Goal: Task Accomplishment & Management: Use online tool/utility

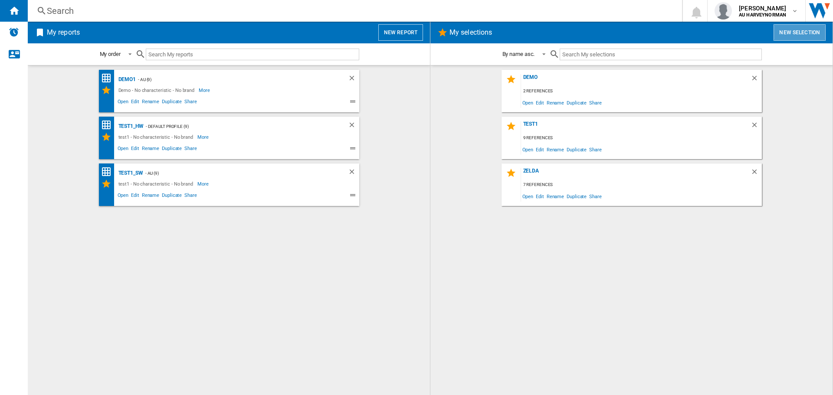
click at [814, 29] on button "New selection" at bounding box center [800, 32] width 52 height 16
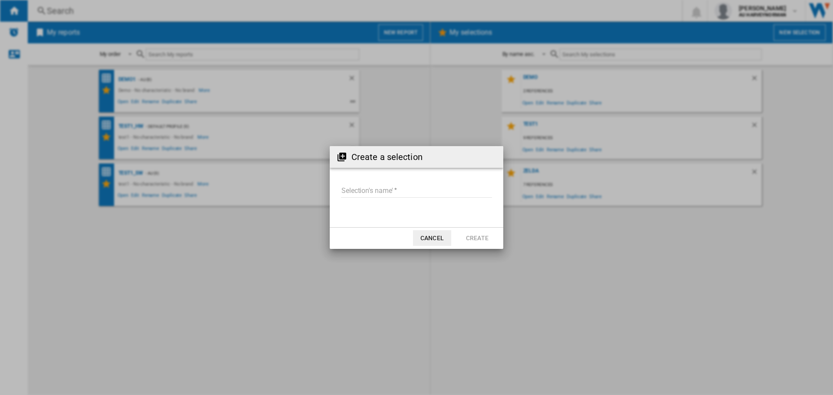
drag, startPoint x: 432, startPoint y: 238, endPoint x: 441, endPoint y: 235, distance: 10.0
click at [433, 238] on button "Cancel" at bounding box center [432, 238] width 38 height 16
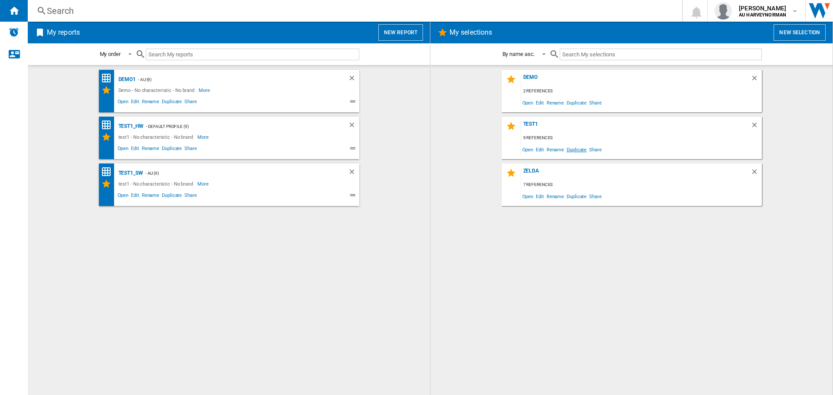
click at [572, 147] on span "Duplicate" at bounding box center [576, 150] width 23 height 12
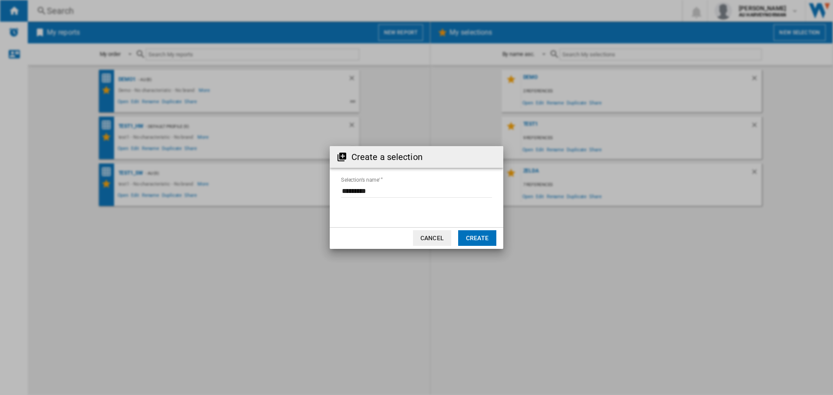
click at [465, 235] on button "Create" at bounding box center [477, 238] width 38 height 16
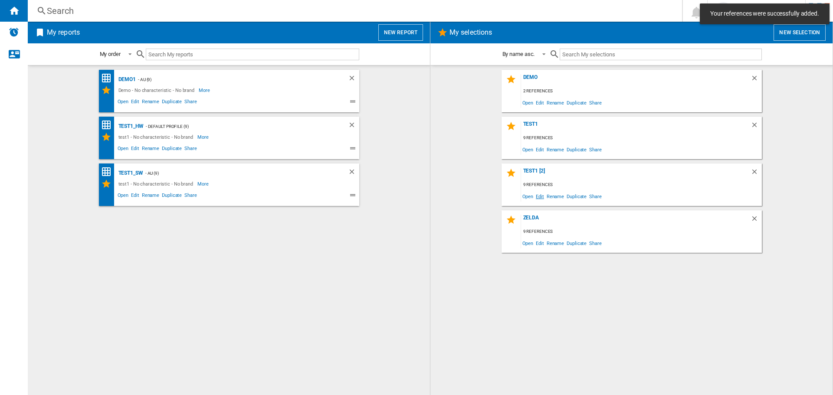
click at [543, 199] on span "Edit" at bounding box center [540, 196] width 11 height 12
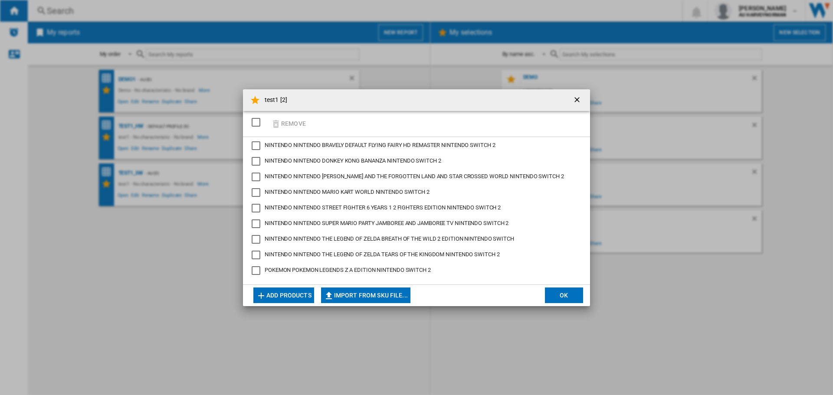
click at [260, 124] on div "SELECTIONS.EDITION_POPUP.SELECT_DESELECT" at bounding box center [256, 122] width 9 height 9
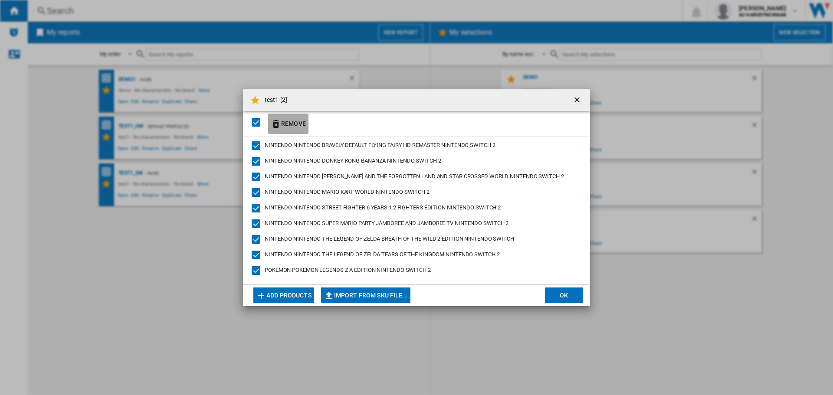
click at [283, 122] on button "Remove" at bounding box center [288, 124] width 40 height 20
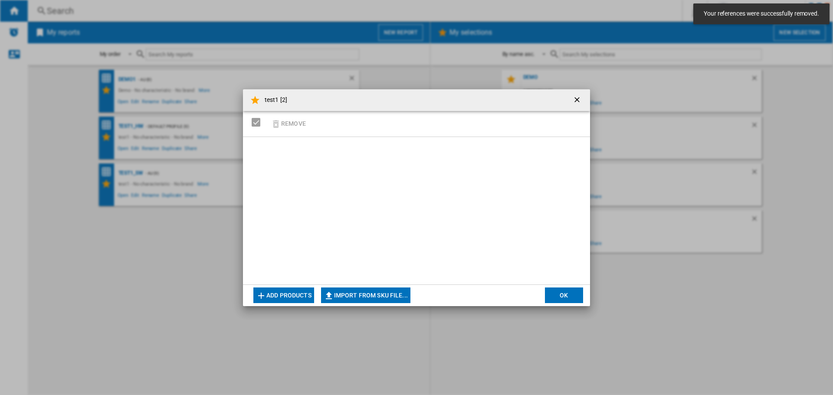
click at [281, 293] on button "Add products" at bounding box center [283, 296] width 61 height 16
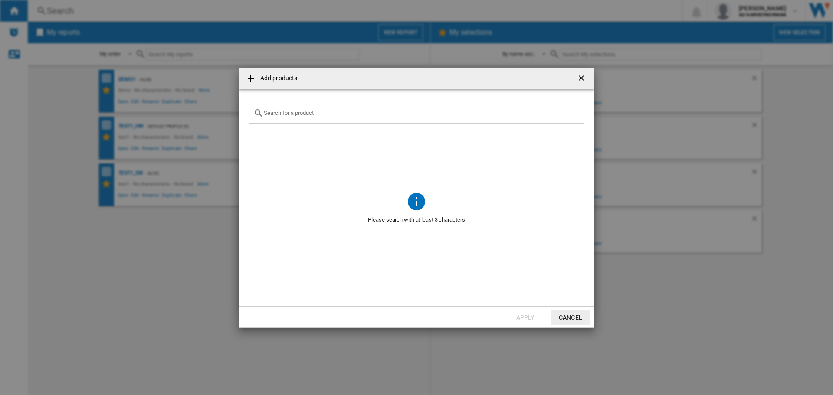
click at [326, 118] on div "Add products ..." at bounding box center [416, 113] width 335 height 20
click at [286, 113] on input "Add products ..." at bounding box center [422, 113] width 316 height 7
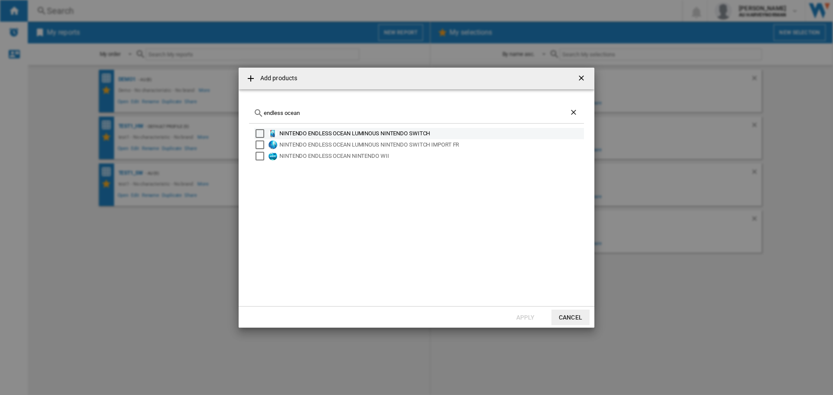
type input "endless ocean"
click at [409, 130] on div "NINTENDO ENDLESS OCEAN LUMINOUS NINTENDO SWITCH" at bounding box center [430, 133] width 303 height 9
click at [514, 316] on button "Apply" at bounding box center [525, 318] width 38 height 16
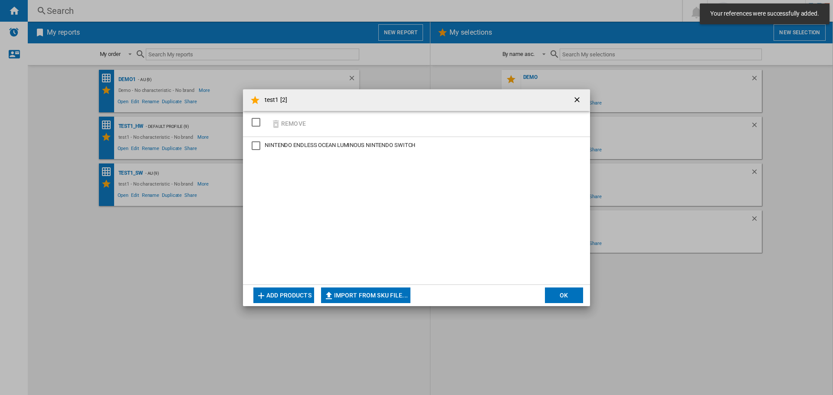
click at [284, 298] on button "Add products" at bounding box center [283, 296] width 61 height 16
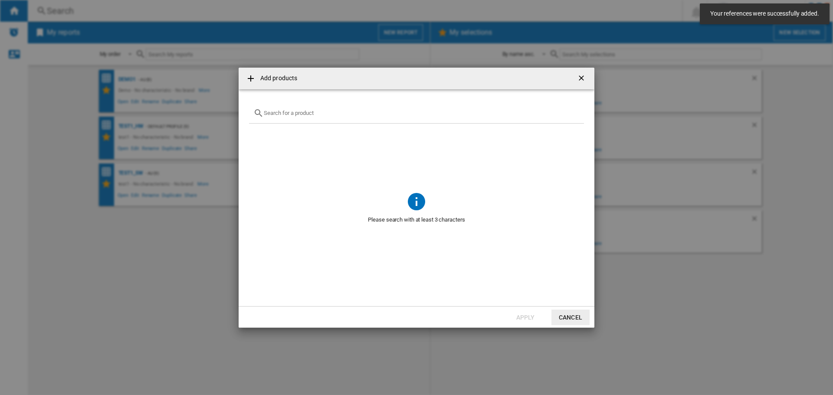
click at [297, 108] on div "Add products ..." at bounding box center [416, 113] width 335 height 20
click at [299, 110] on input "Add products ..." at bounding box center [422, 113] width 316 height 7
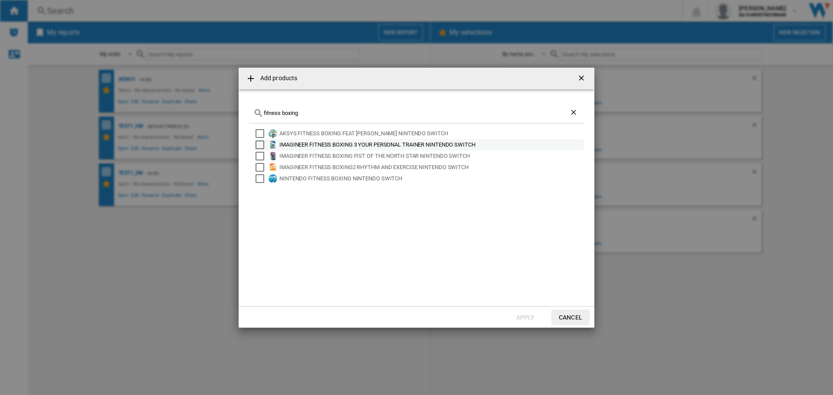
type input "fitness boxing"
click at [409, 147] on div "IMAGINEER FITNESS BOXING 3 YOUR PERSONAL TRAINER NINTENDO SWITCH" at bounding box center [430, 145] width 303 height 9
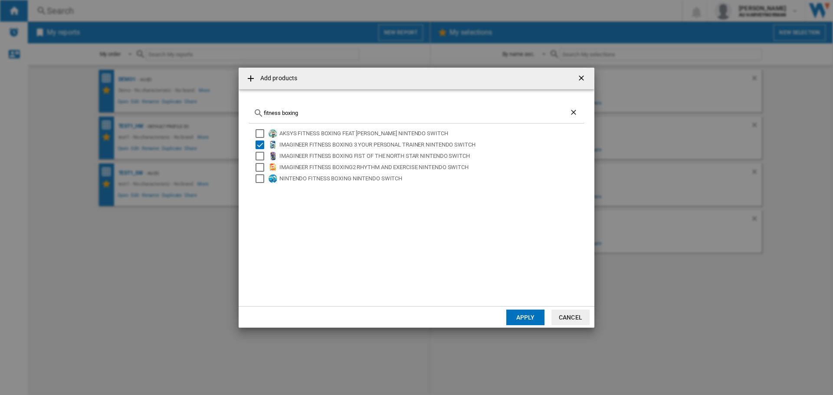
click at [511, 313] on button "Apply" at bounding box center [525, 318] width 38 height 16
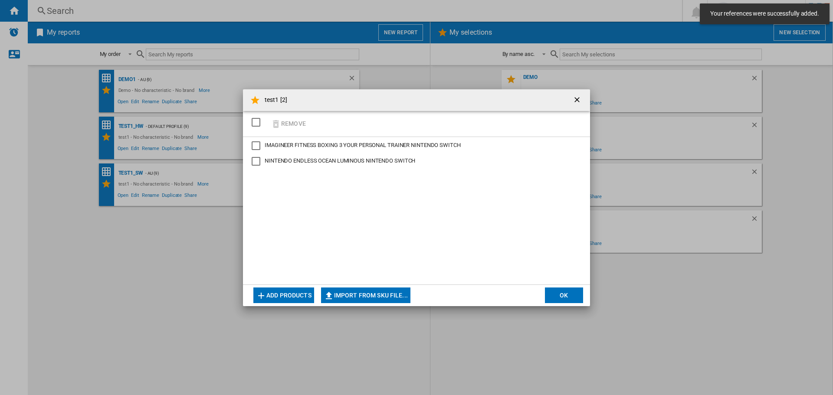
click at [563, 301] on button "OK" at bounding box center [564, 296] width 38 height 16
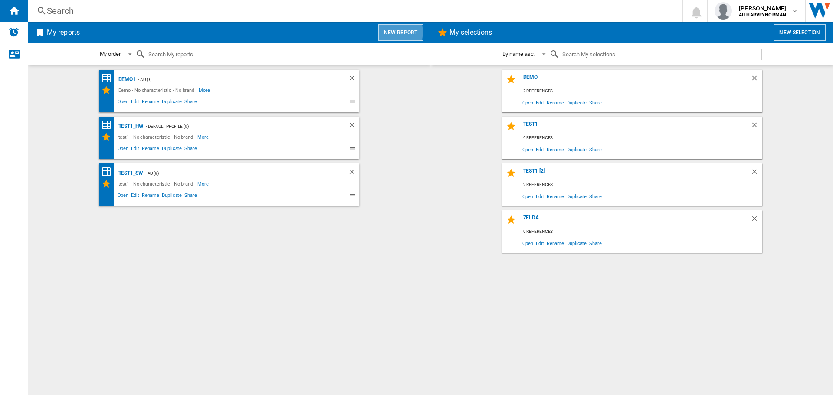
click at [390, 32] on button "New report" at bounding box center [400, 32] width 45 height 16
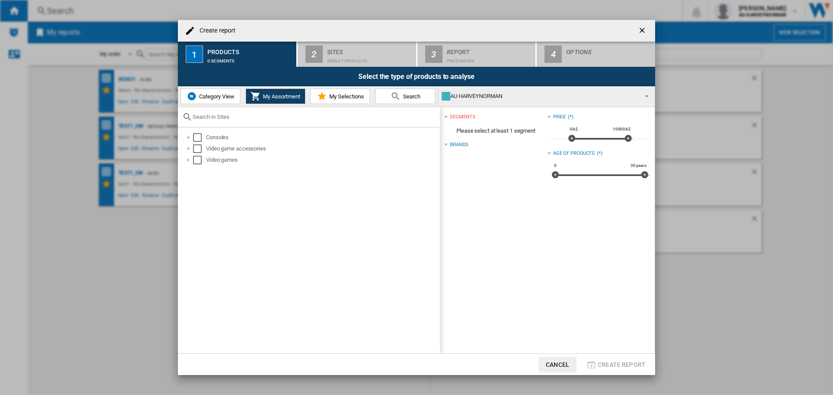
click at [323, 98] on md-icon "Create report ..." at bounding box center [322, 96] width 10 height 10
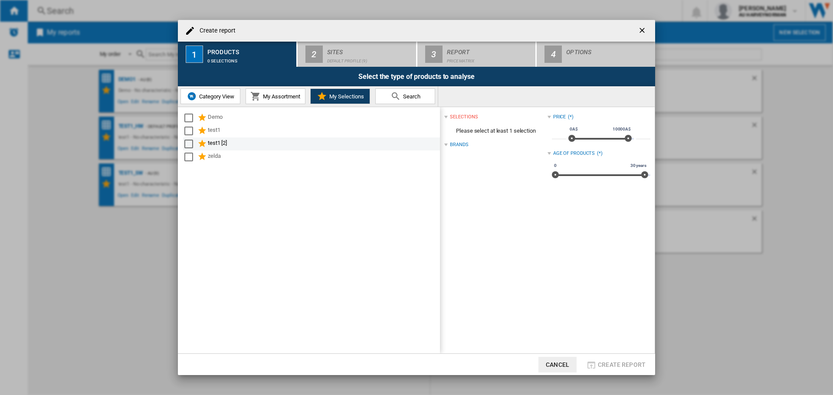
click at [191, 146] on div "Select" at bounding box center [188, 144] width 9 height 9
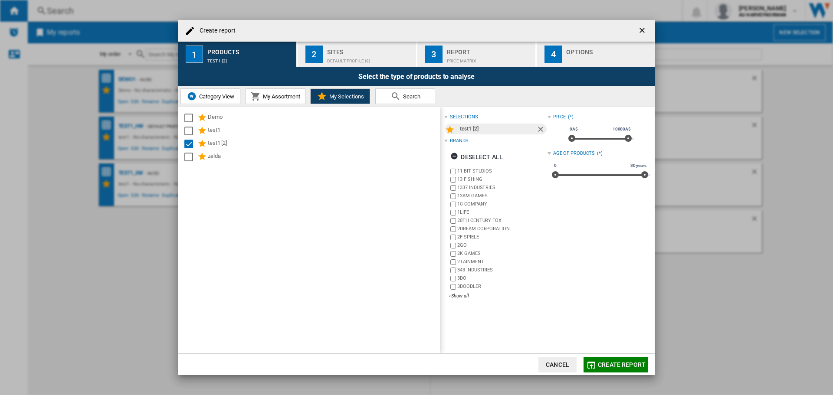
click at [356, 57] on div "Default profile (9)" at bounding box center [369, 58] width 85 height 9
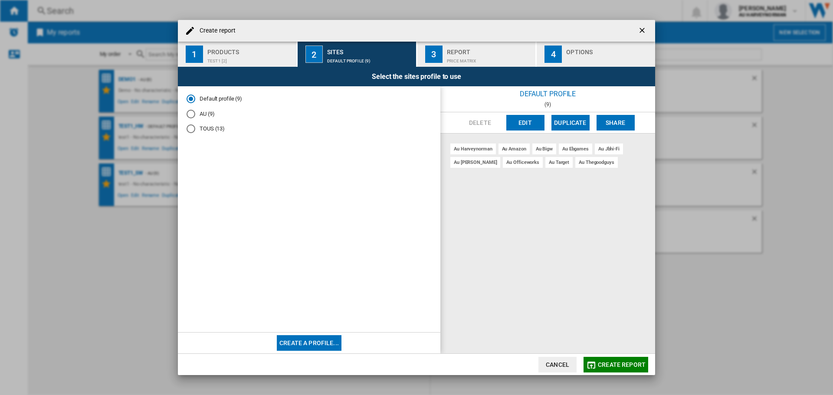
click at [204, 115] on md-radio-button "AU (9)" at bounding box center [309, 114] width 245 height 8
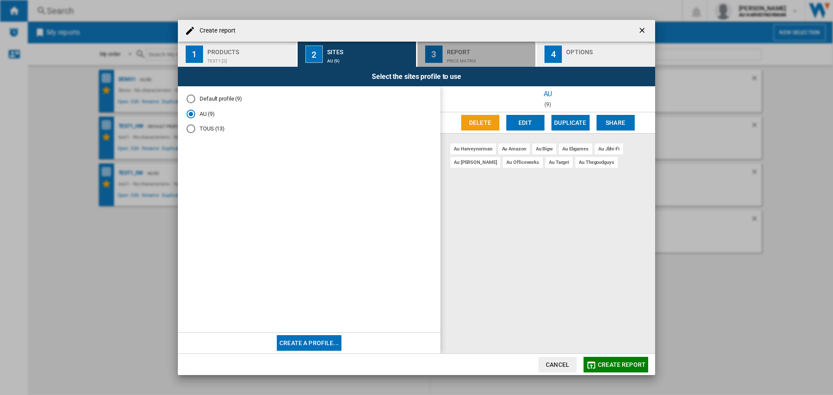
click at [488, 52] on div "Report" at bounding box center [489, 49] width 85 height 9
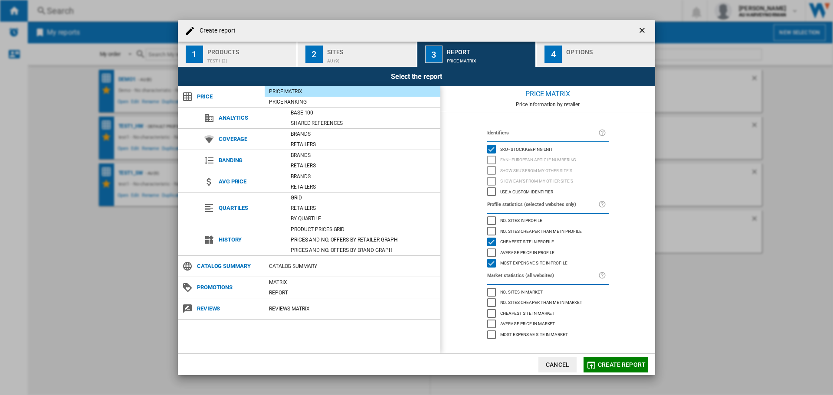
click at [612, 359] on button "Create report" at bounding box center [616, 365] width 65 height 16
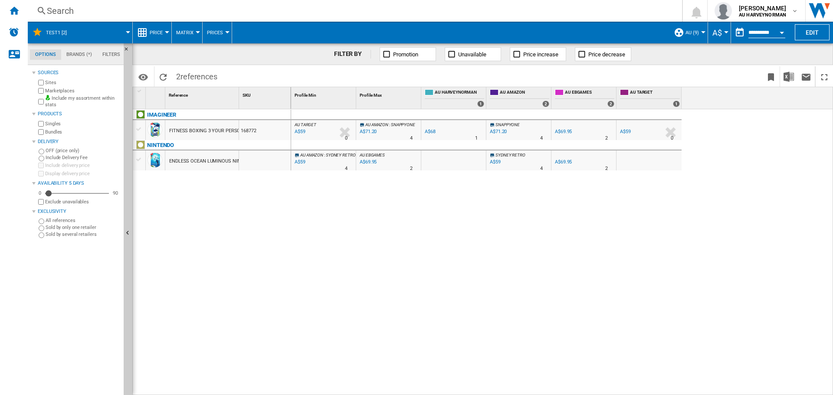
click at [151, 37] on button "Price" at bounding box center [158, 33] width 17 height 22
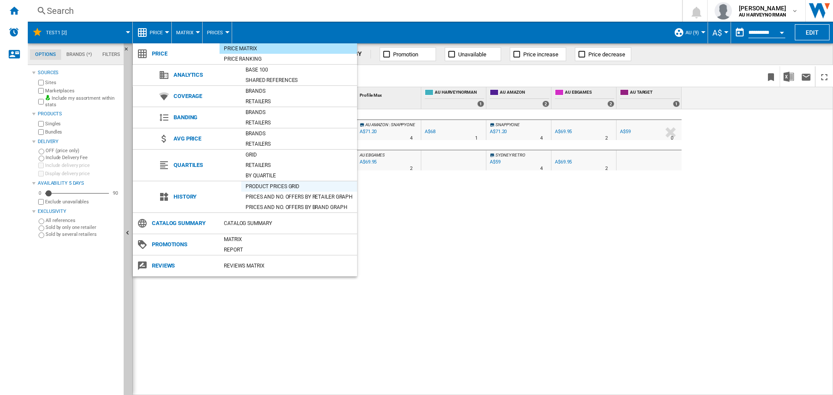
click at [262, 184] on div "Product prices grid" at bounding box center [299, 186] width 116 height 9
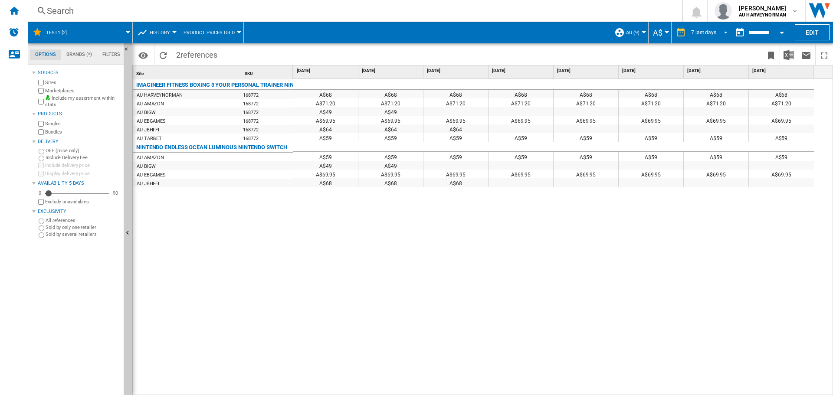
click at [708, 34] on div "7 last days" at bounding box center [703, 33] width 25 height 6
click at [771, 32] on md-backdrop at bounding box center [416, 197] width 833 height 395
click at [780, 30] on button "Open calendar" at bounding box center [782, 31] width 16 height 16
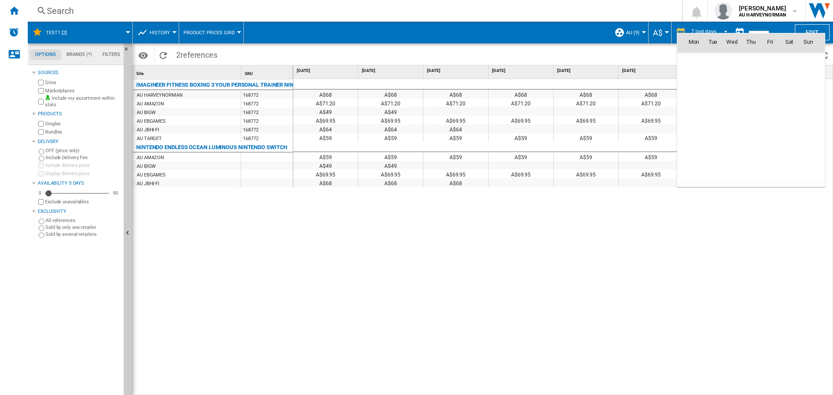
scroll to position [4139, 0]
click at [775, 77] on span "8" at bounding box center [769, 79] width 17 height 17
type input "**********"
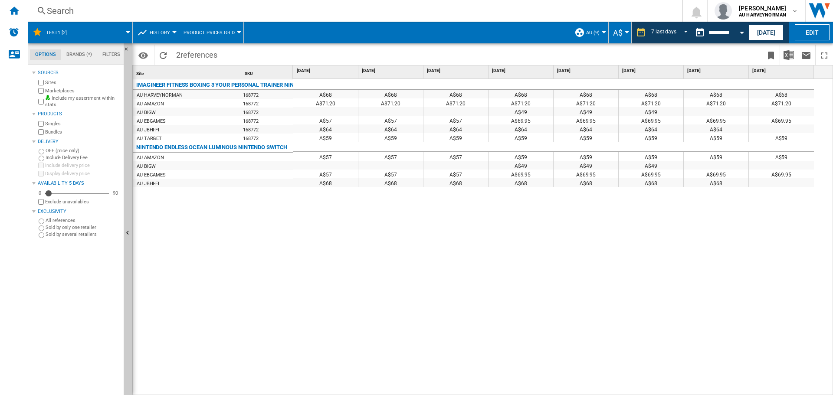
click at [167, 33] on span "History" at bounding box center [160, 33] width 20 height 6
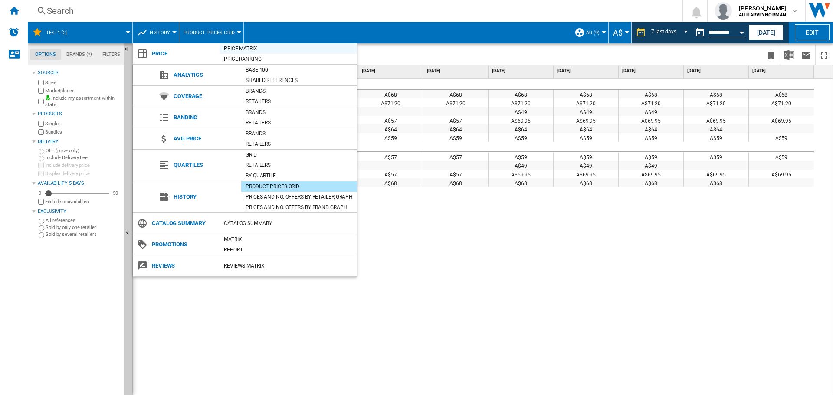
click at [239, 49] on div "Price Matrix" at bounding box center [289, 48] width 138 height 9
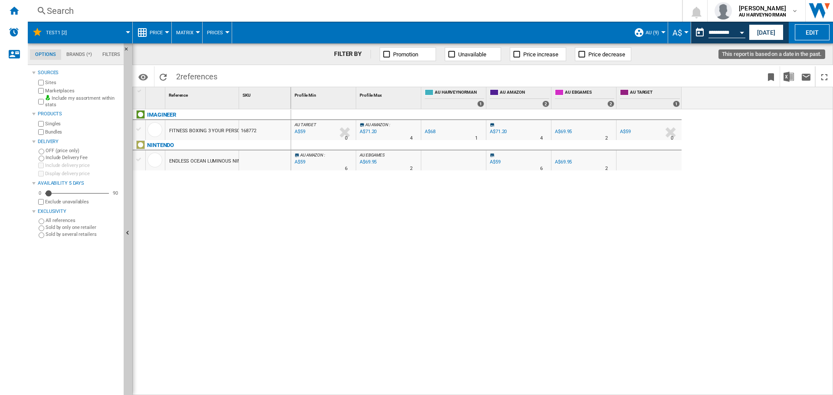
click at [744, 32] on button "Open calendar" at bounding box center [742, 31] width 16 height 16
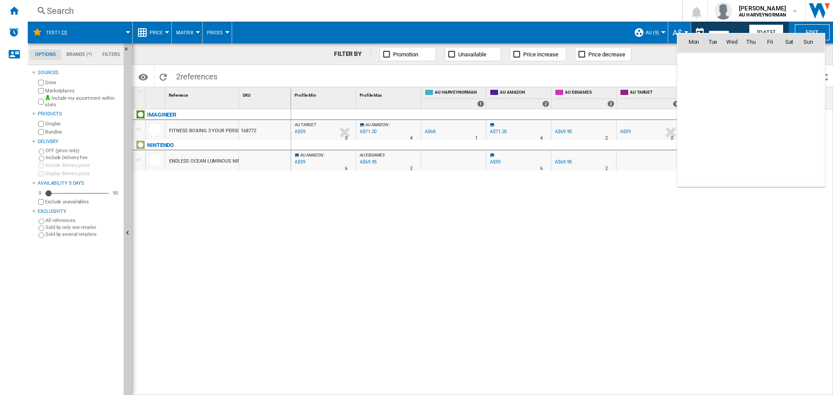
scroll to position [4139, 0]
click at [700, 79] on span "4" at bounding box center [693, 79] width 17 height 17
type input "**********"
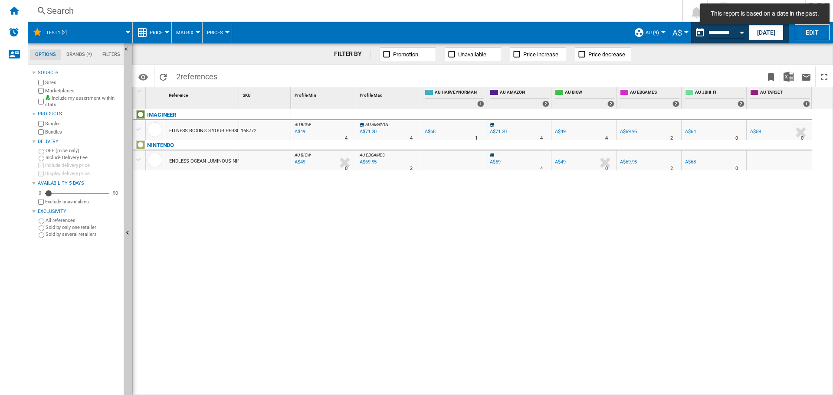
click at [633, 133] on div "A$69.95" at bounding box center [628, 132] width 17 height 6
click at [156, 38] on button "Price" at bounding box center [158, 33] width 17 height 22
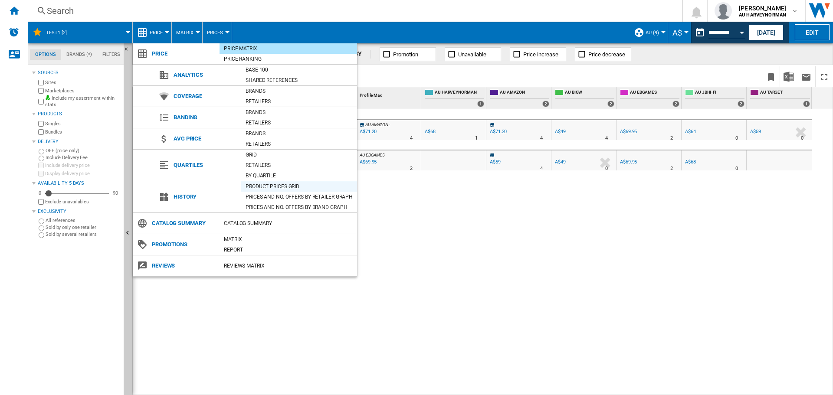
click at [275, 187] on div "Product prices grid" at bounding box center [299, 186] width 116 height 9
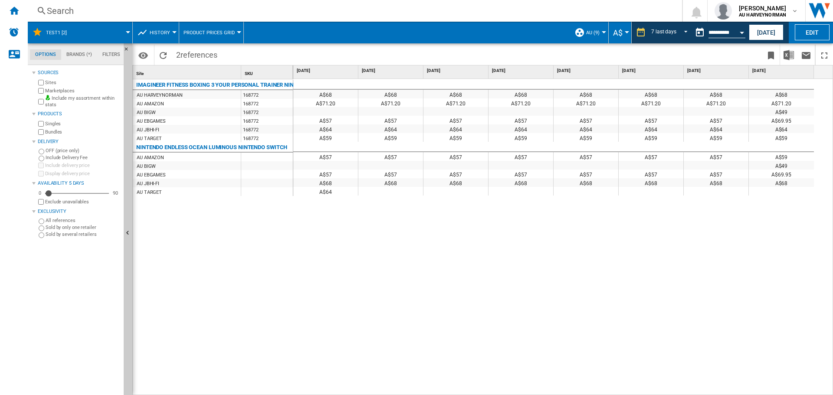
click at [162, 33] on span "History" at bounding box center [160, 33] width 20 height 6
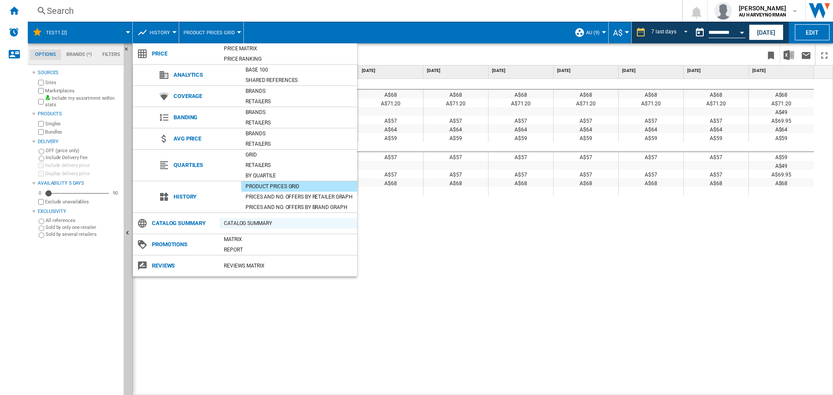
click at [262, 225] on div "Catalog Summary" at bounding box center [289, 223] width 138 height 9
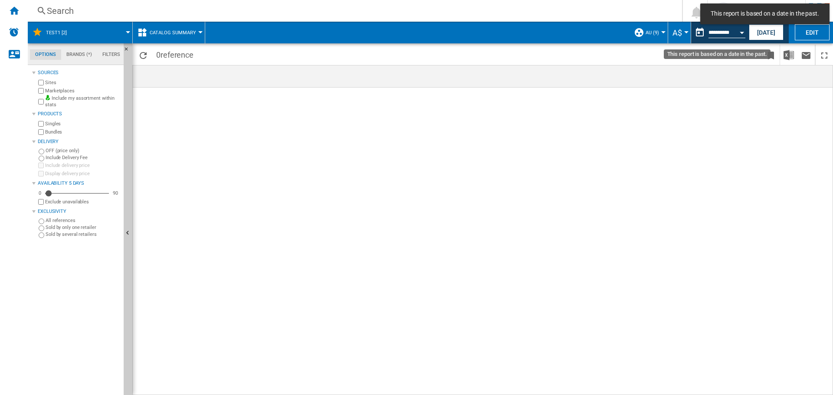
click at [745, 35] on button "Open calendar" at bounding box center [742, 31] width 16 height 16
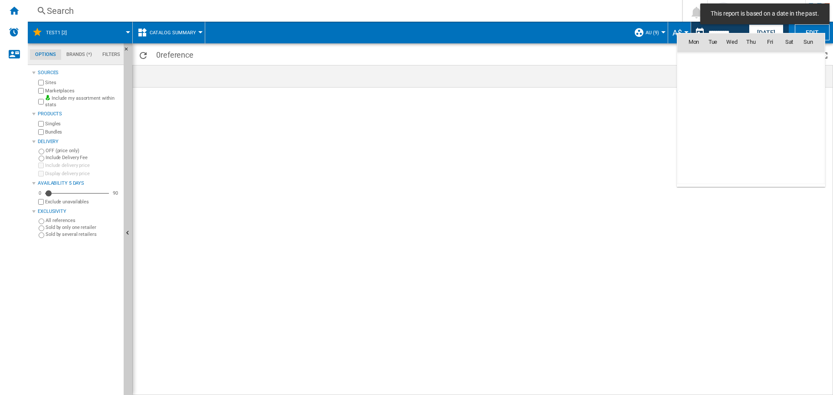
scroll to position [4139, 0]
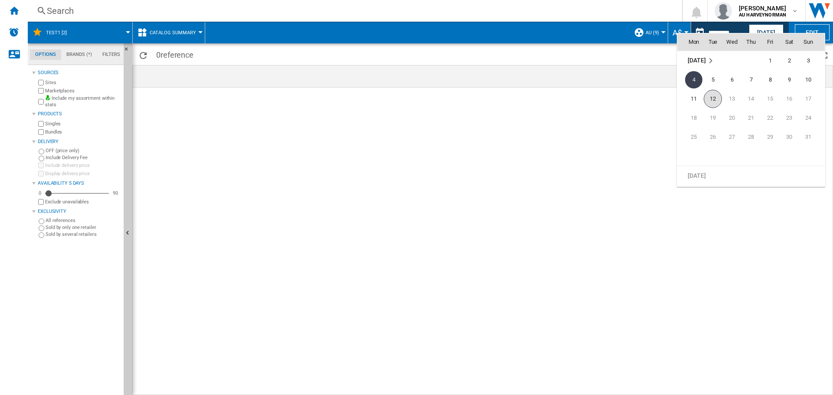
click at [719, 96] on span "12" at bounding box center [713, 99] width 18 height 18
type input "**********"
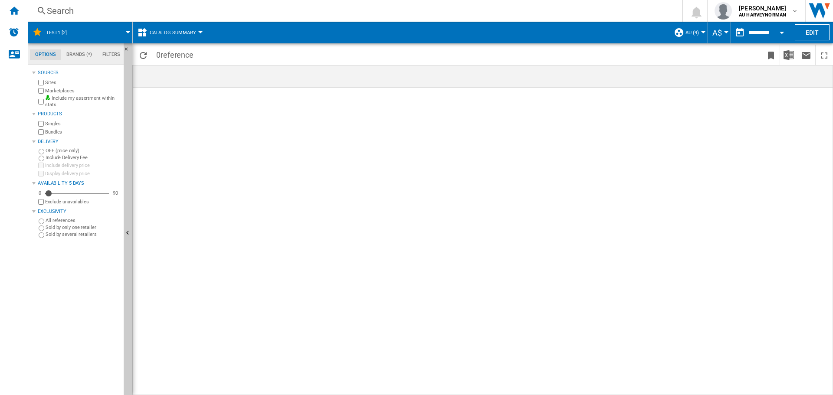
click at [184, 36] on button "Catalog Summary" at bounding box center [175, 33] width 51 height 22
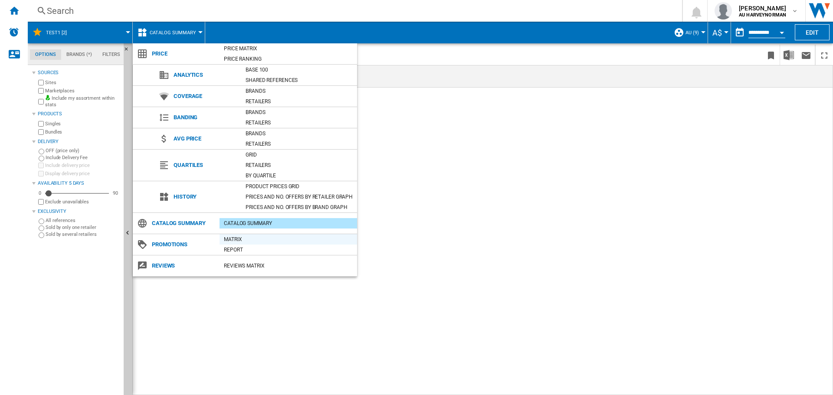
click at [238, 242] on div "Matrix" at bounding box center [289, 239] width 138 height 9
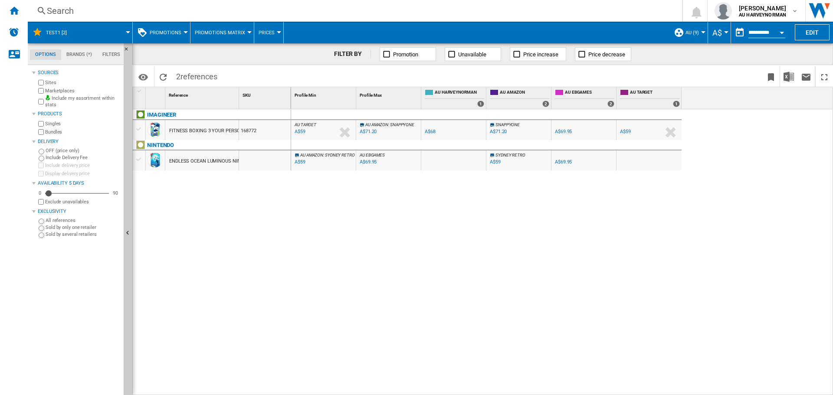
click at [755, 31] on input "**********" at bounding box center [766, 34] width 37 height 8
click at [780, 32] on div "Open calendar" at bounding box center [782, 33] width 4 height 2
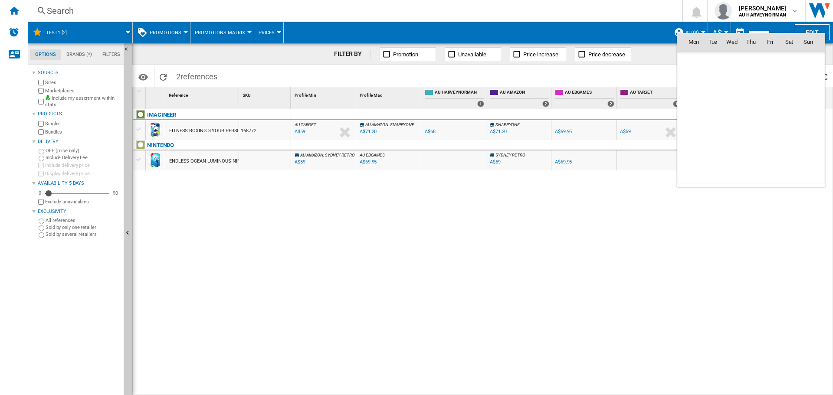
scroll to position [4139, 0]
click at [765, 79] on span "8" at bounding box center [769, 79] width 17 height 17
type input "**********"
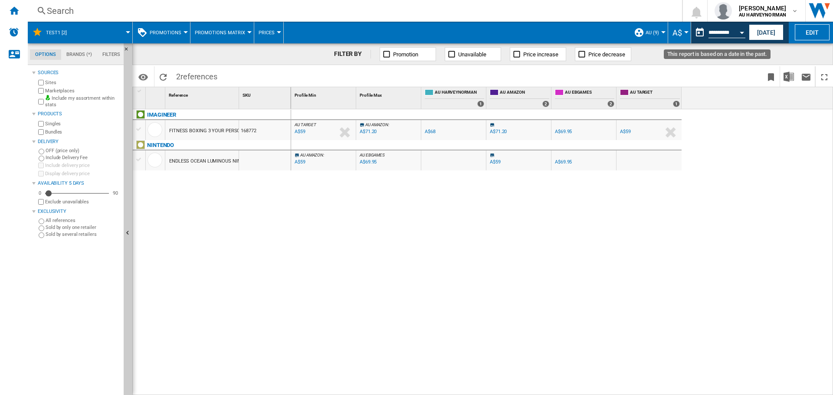
click at [734, 33] on button "Open calendar" at bounding box center [742, 31] width 16 height 16
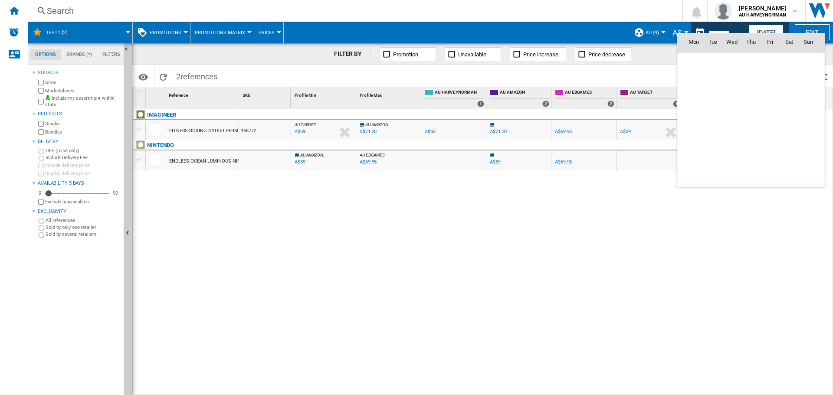
scroll to position [4139, 0]
click at [694, 76] on span "4" at bounding box center [693, 79] width 17 height 17
type input "**********"
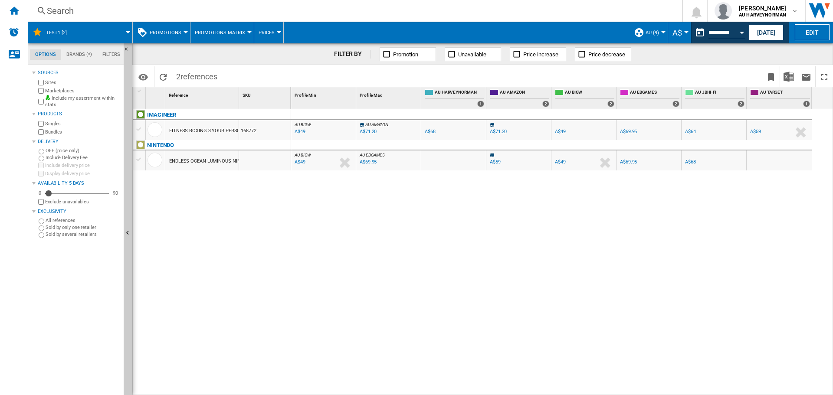
click at [227, 30] on span "Promotions Matrix" at bounding box center [220, 33] width 50 height 6
click at [273, 23] on md-backdrop at bounding box center [416, 197] width 833 height 395
click at [274, 28] on button "Prices" at bounding box center [269, 33] width 20 height 22
click at [171, 33] on md-backdrop at bounding box center [416, 197] width 833 height 395
click at [173, 35] on span "Promotions" at bounding box center [166, 33] width 32 height 6
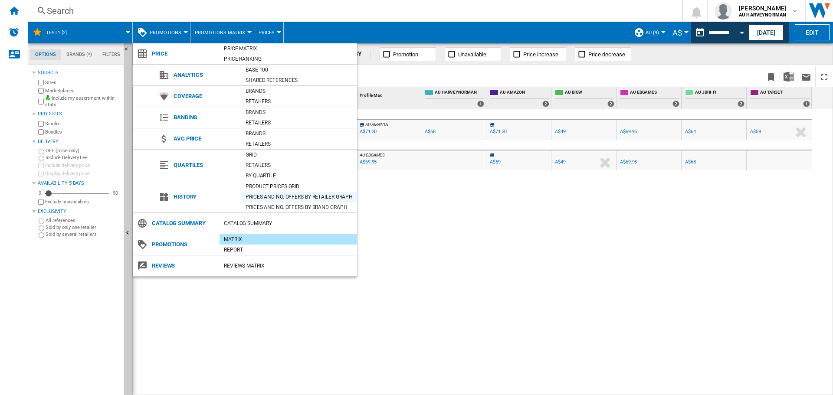
click at [274, 199] on div "Prices and No. offers by retailer graph" at bounding box center [299, 197] width 116 height 9
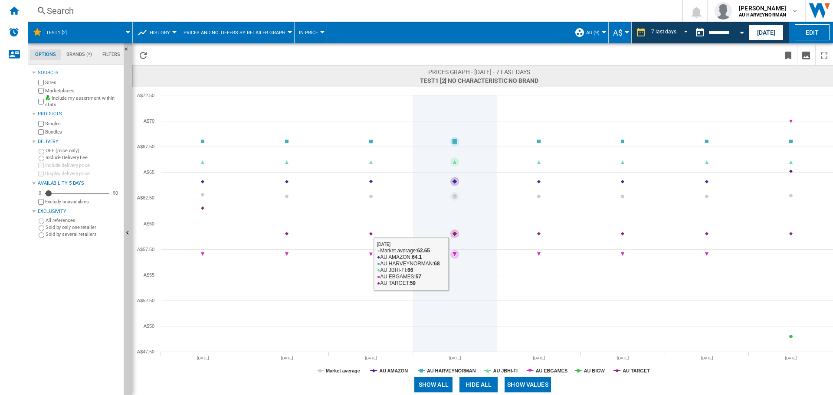
click at [455, 255] on icon at bounding box center [454, 254] width 5 height 5
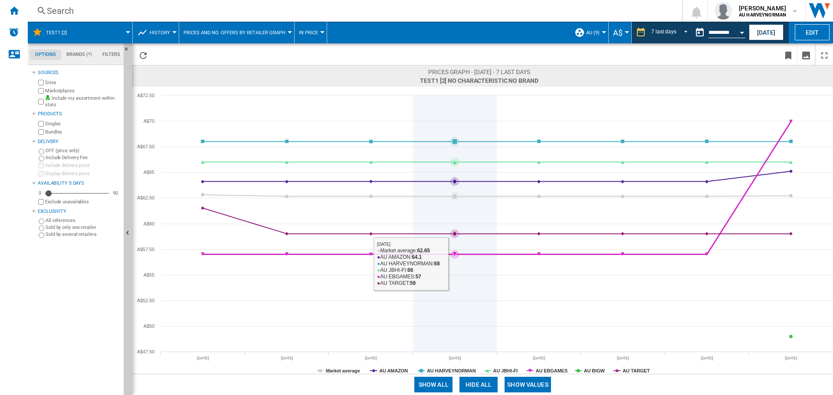
click at [455, 255] on icon at bounding box center [454, 254] width 5 height 5
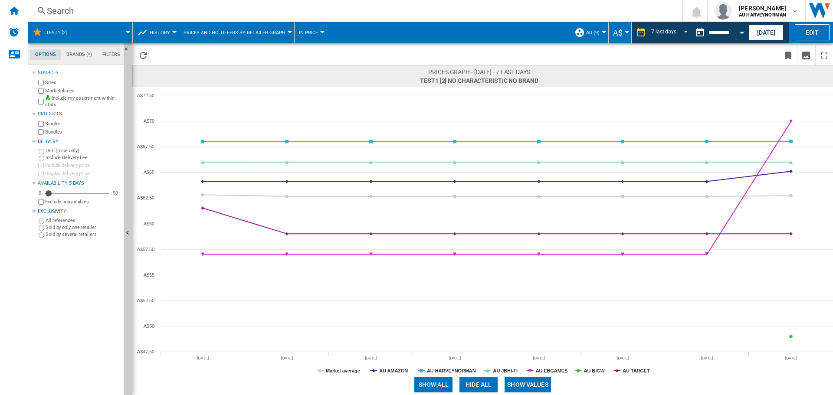
click at [200, 30] on span "Prices and No. offers by retailer graph" at bounding box center [235, 33] width 102 height 6
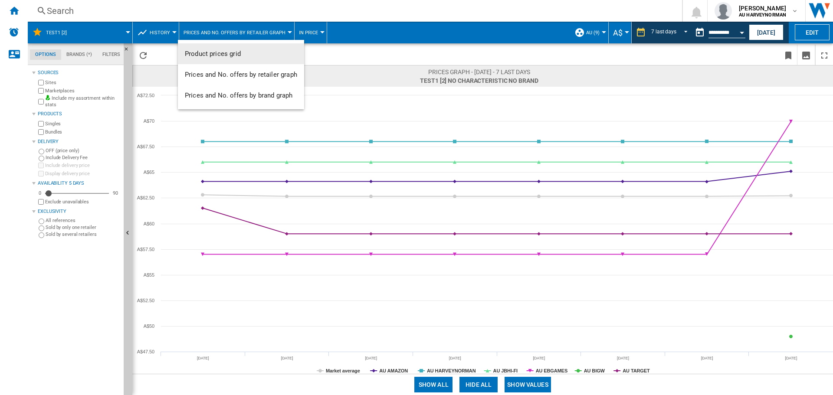
click at [212, 55] on span "Product prices grid" at bounding box center [213, 54] width 56 height 8
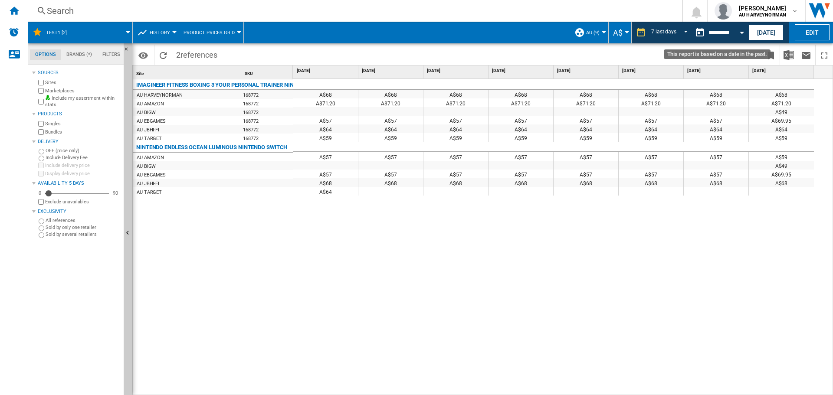
click at [725, 35] on input "**********" at bounding box center [726, 34] width 37 height 8
click at [742, 33] on div "Open calendar" at bounding box center [742, 33] width 4 height 2
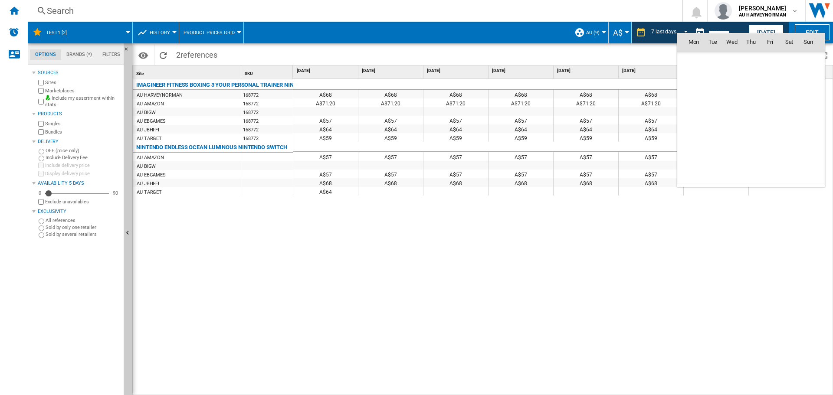
scroll to position [4139, 0]
click at [756, 79] on span "7" at bounding box center [750, 79] width 17 height 17
type input "**********"
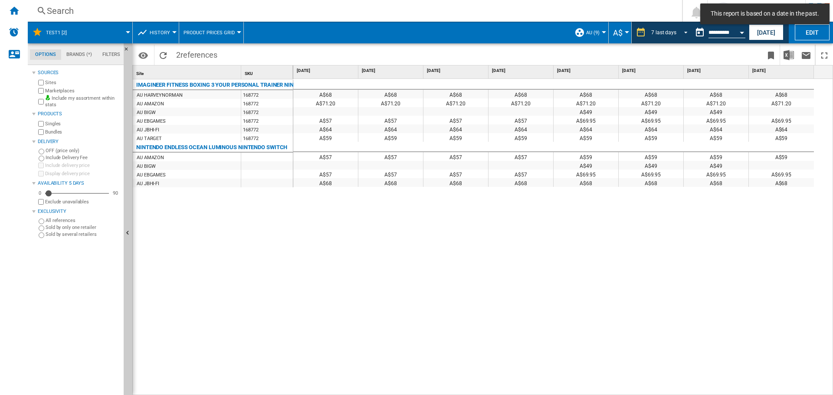
click at [686, 34] on span "REPORTS.WIZARD.STEPS.REPORT.STEPS.REPORT_OPTIONS.PERIOD: 7 last days" at bounding box center [683, 32] width 10 height 8
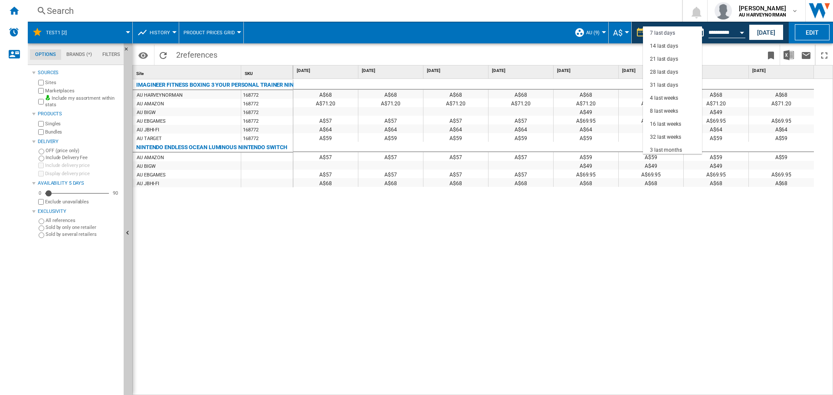
scroll to position [9, 0]
click at [666, 62] on div "21 last days" at bounding box center [664, 63] width 28 height 7
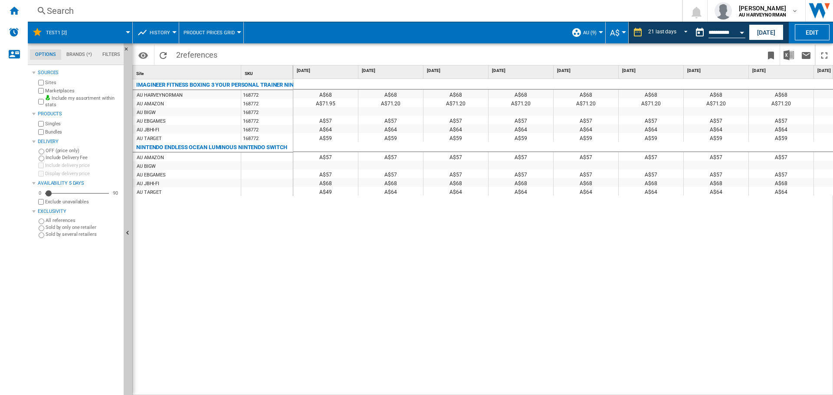
click at [239, 73] on div "Site 1" at bounding box center [187, 72] width 108 height 13
drag, startPoint x: 239, startPoint y: 72, endPoint x: 204, endPoint y: 73, distance: 35.6
click at [204, 73] on div "Site 1" at bounding box center [187, 72] width 108 height 13
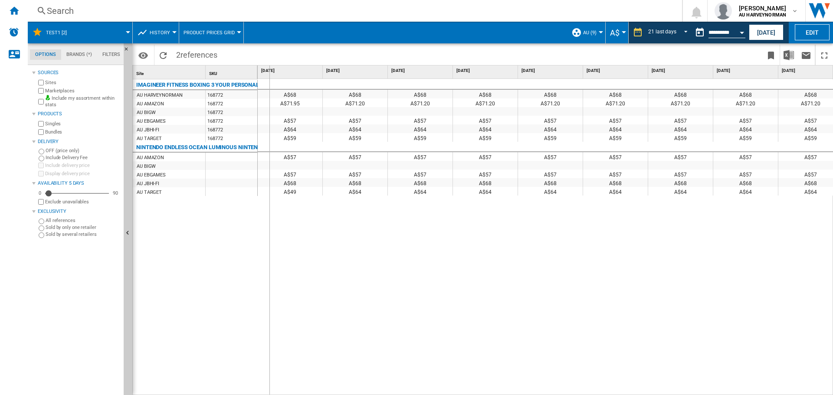
drag, startPoint x: 256, startPoint y: 71, endPoint x: 269, endPoint y: 71, distance: 12.6
click at [269, 71] on div "Site 1 SKU 1 IMAGINEER FITNESS BOXING 3 YOUR PERSONAL TRAINER NINTENDO SWITCH A…" at bounding box center [483, 230] width 700 height 329
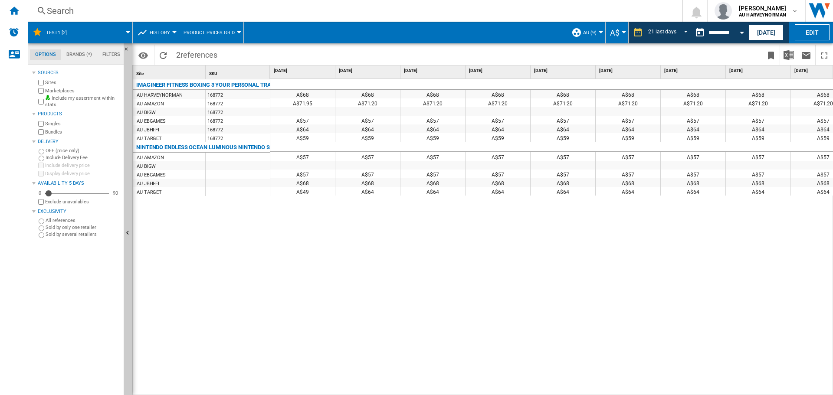
drag, startPoint x: 269, startPoint y: 71, endPoint x: 319, endPoint y: 73, distance: 50.4
click at [319, 73] on div "Site 1 SKU 1 IMAGINEER FITNESS BOXING 3 YOUR PERSONAL TRAINER NINTENDO SWITCH A…" at bounding box center [483, 230] width 700 height 329
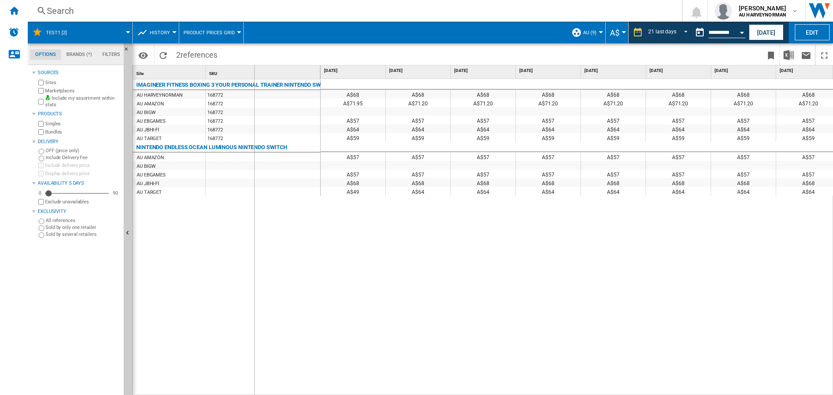
drag, startPoint x: 319, startPoint y: 72, endPoint x: 254, endPoint y: 74, distance: 65.6
click at [254, 74] on div "SKU 1" at bounding box center [263, 72] width 115 height 13
drag, startPoint x: 318, startPoint y: 70, endPoint x: 288, endPoint y: 72, distance: 29.6
click at [288, 72] on div "[DATE]" at bounding box center [287, 72] width 65 height 13
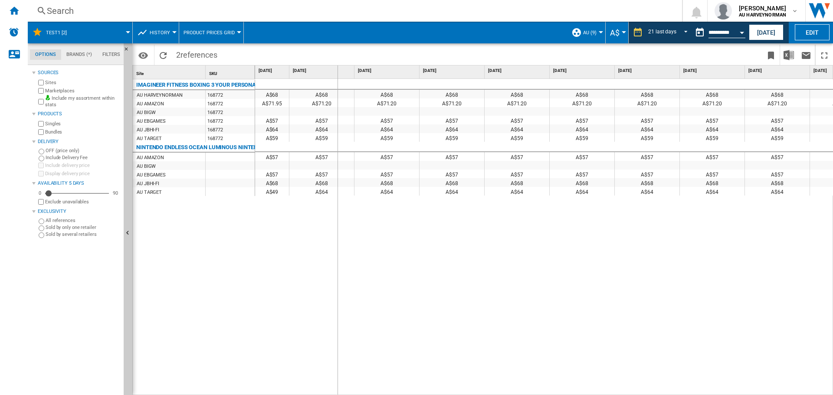
drag, startPoint x: 354, startPoint y: 69, endPoint x: 332, endPoint y: 71, distance: 21.8
click at [332, 71] on div "[DATE]" at bounding box center [321, 72] width 65 height 13
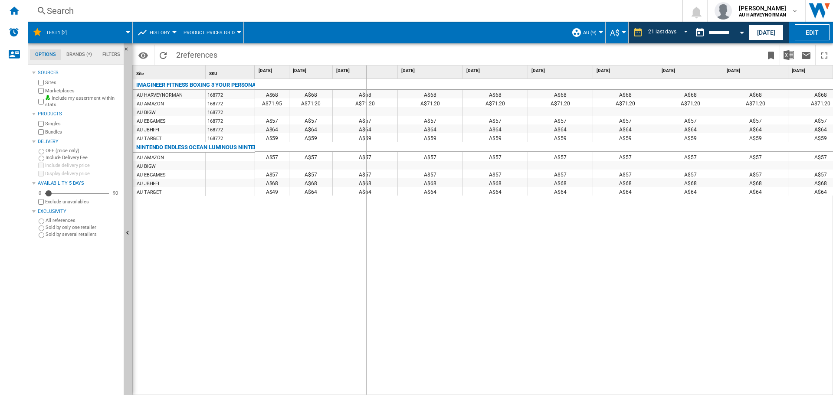
drag, startPoint x: 396, startPoint y: 70, endPoint x: 365, endPoint y: 70, distance: 30.4
click at [365, 70] on div "[DATE]" at bounding box center [365, 72] width 65 height 13
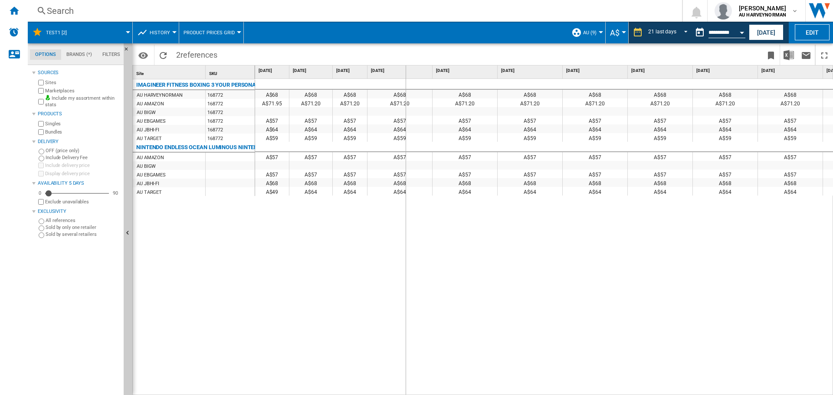
drag, startPoint x: 432, startPoint y: 70, endPoint x: 405, endPoint y: 71, distance: 26.5
click at [405, 71] on div "[DATE]" at bounding box center [399, 72] width 65 height 13
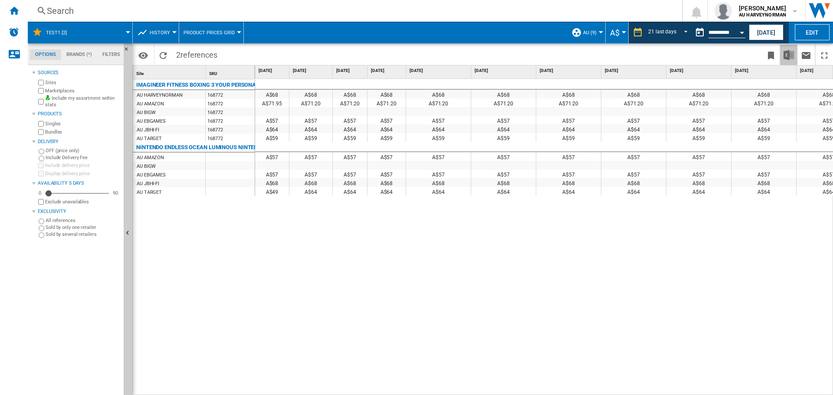
click at [785, 55] on img "Download in Excel" at bounding box center [789, 55] width 10 height 10
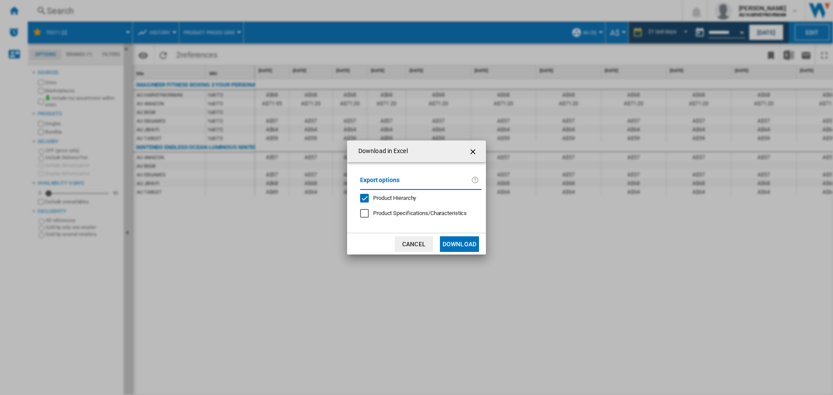
click at [452, 244] on button "Download" at bounding box center [459, 244] width 39 height 16
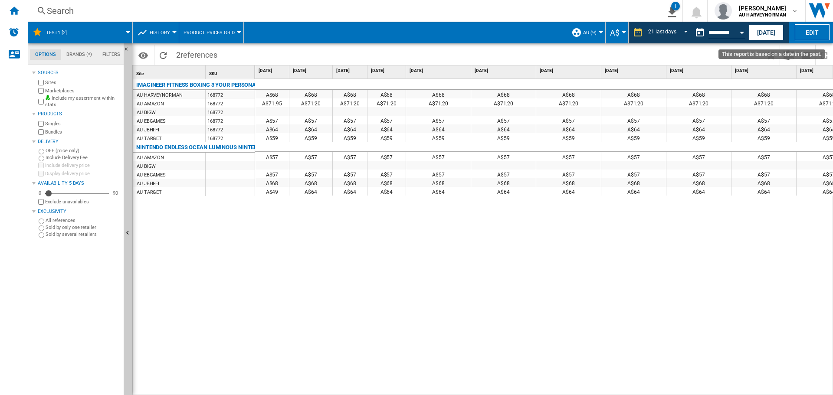
click at [742, 33] on div "Open calendar" at bounding box center [742, 33] width 4 height 2
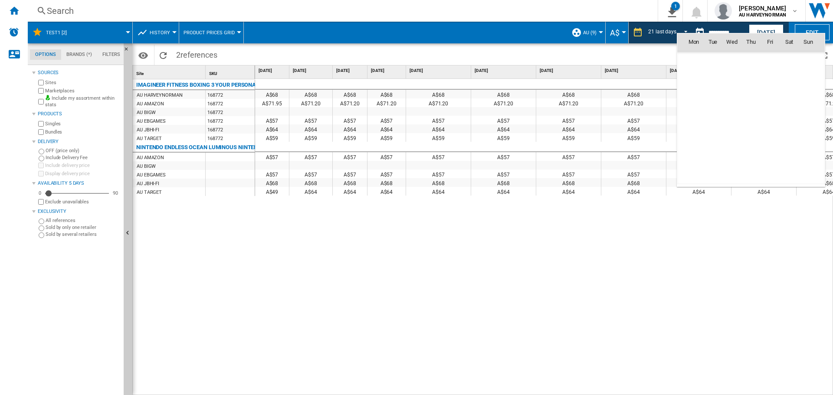
scroll to position [4139, 0]
click at [697, 58] on span "[DATE]" at bounding box center [697, 60] width 18 height 7
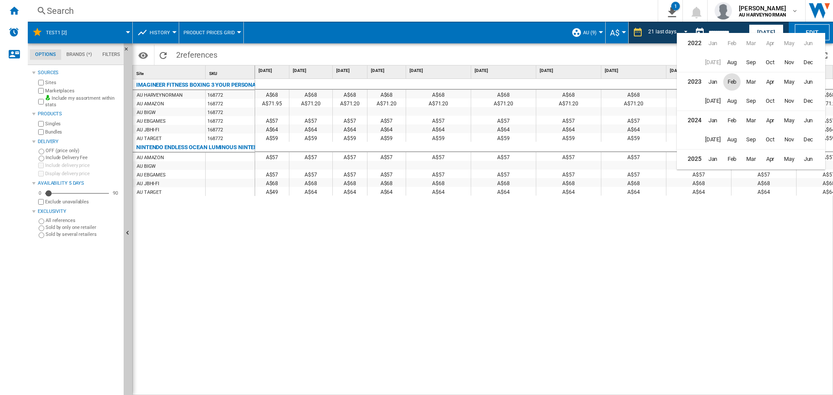
scroll to position [21, 0]
click at [708, 160] on span "[DATE]" at bounding box center [712, 156] width 17 height 17
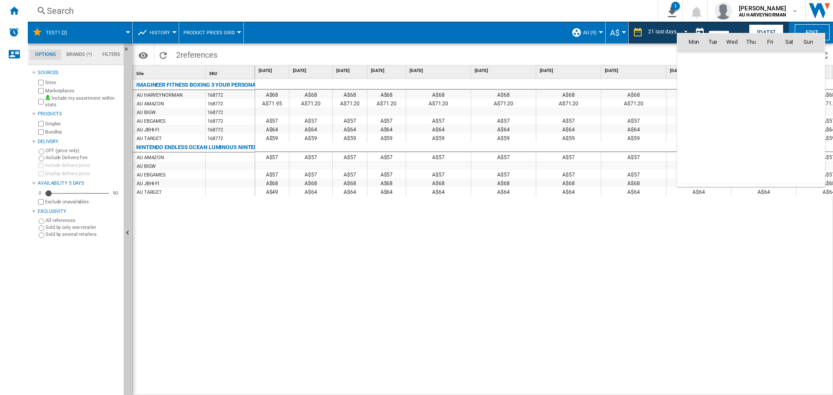
scroll to position [4024, 0]
click at [752, 159] on span "31" at bounding box center [750, 156] width 17 height 17
type input "**********"
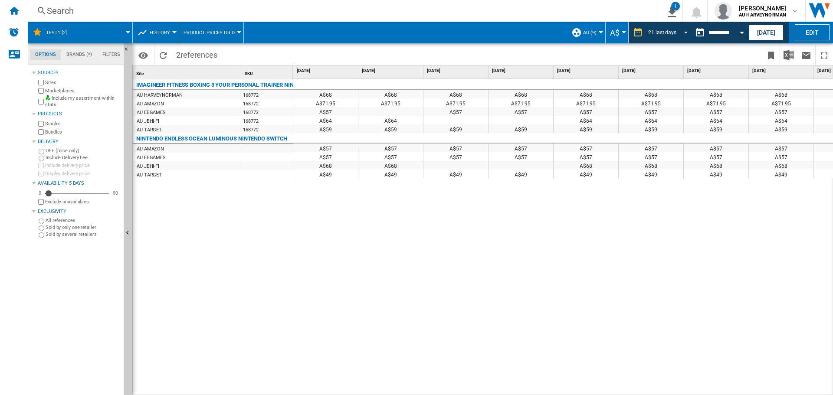
click at [683, 33] on span "REPORTS.WIZARD.STEPS.REPORT.STEPS.REPORT_OPTIONS.PERIOD: 21 last days" at bounding box center [683, 32] width 10 height 8
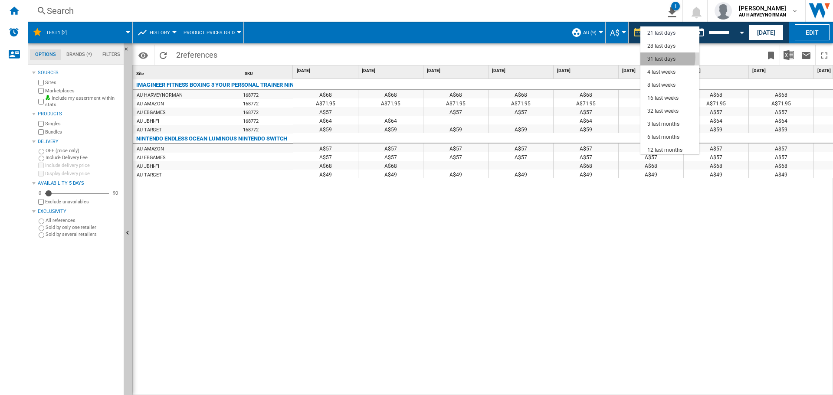
click at [659, 57] on div "31 last days" at bounding box center [661, 59] width 28 height 7
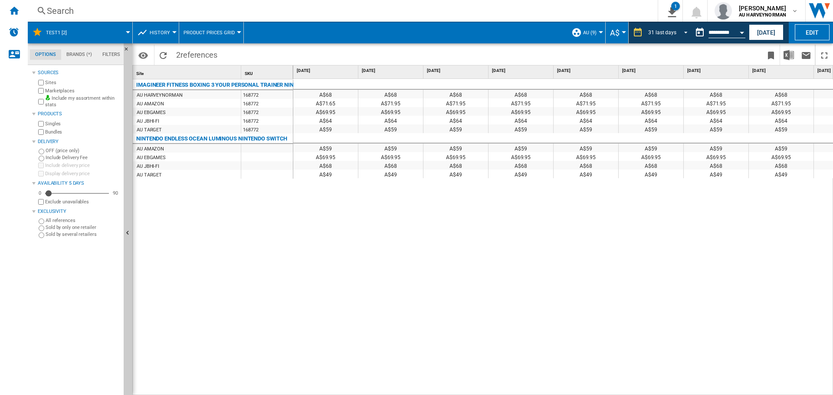
click at [686, 34] on span "REPORTS.WIZARD.STEPS.REPORT.STEPS.REPORT_OPTIONS.PERIOD: 31 last days" at bounding box center [683, 32] width 10 height 8
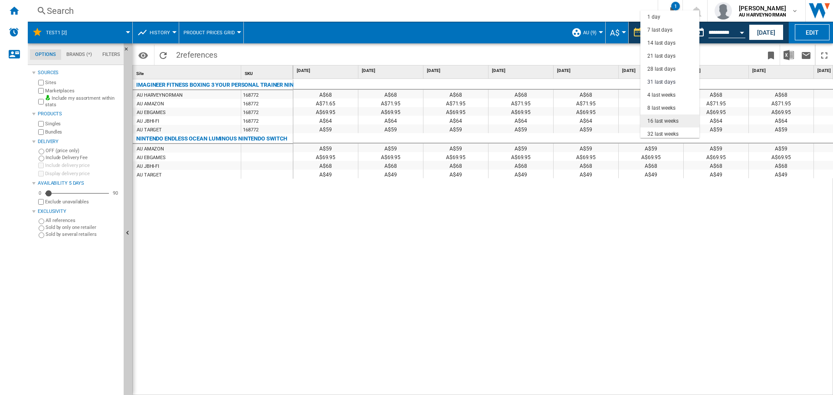
scroll to position [49, 0]
click at [658, 23] on div "28 last days" at bounding box center [661, 19] width 28 height 7
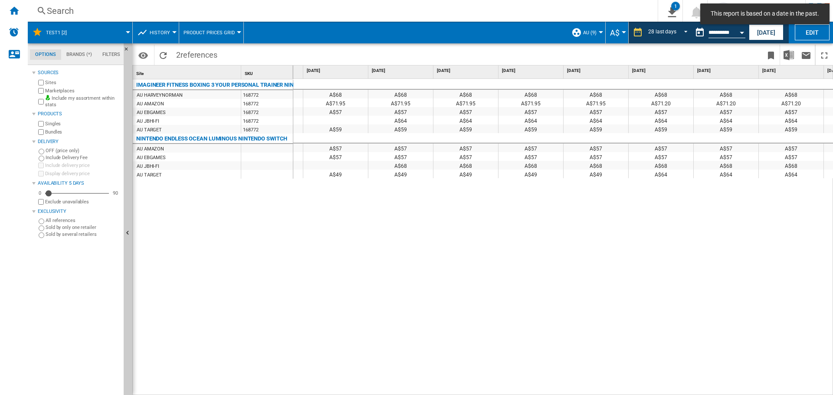
scroll to position [0, 850]
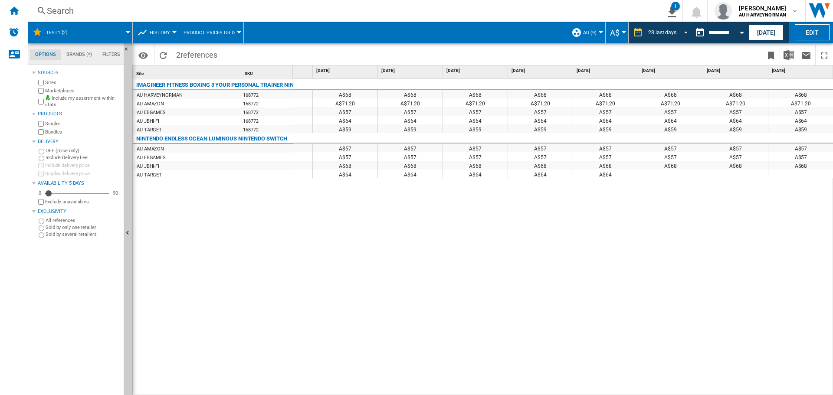
click at [683, 26] on div "28 last days 1 day 7 last days 14 last days 21 last days 28 last days 31 last d…" at bounding box center [660, 33] width 62 height 22
click at [623, 273] on div "A$68 A$68 A$68 A$68 A$68 A$68 A$68 A$68 A$68 A$68 A$68 A$68 A$68 A$68 A$68 A$68…" at bounding box center [563, 237] width 540 height 317
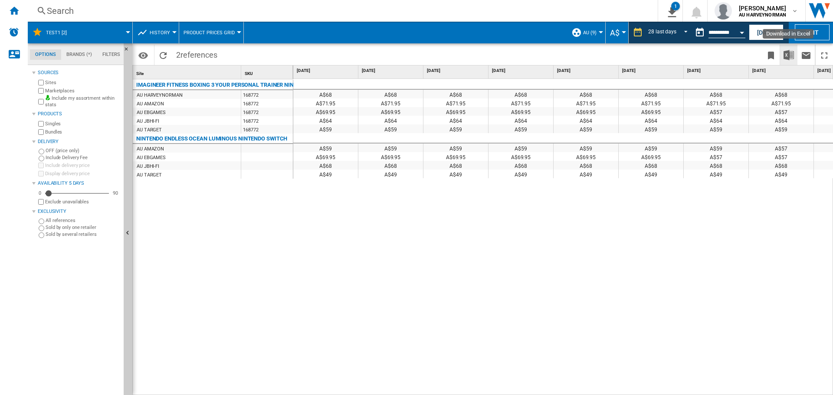
click at [792, 58] on img "Download in Excel" at bounding box center [789, 55] width 10 height 10
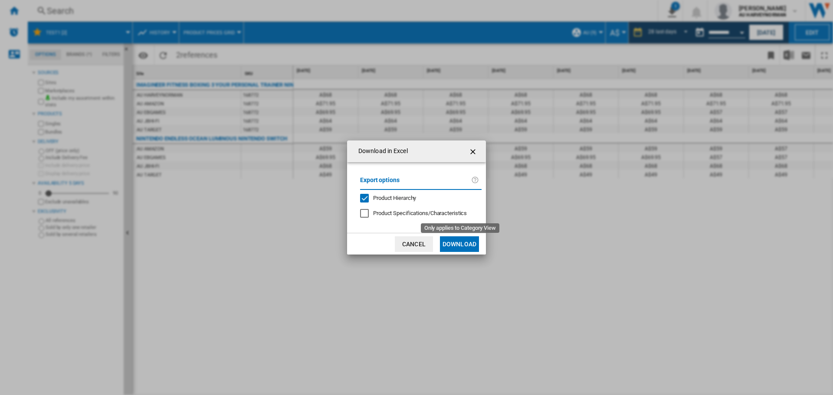
click at [436, 213] on span "Product Specifications/Characteristics" at bounding box center [420, 213] width 94 height 7
click at [458, 244] on button "Download" at bounding box center [459, 244] width 39 height 16
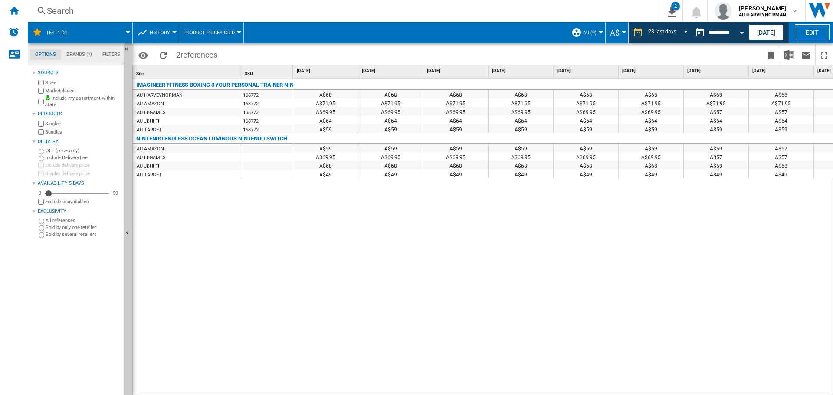
click at [163, 29] on button "History" at bounding box center [162, 33] width 25 height 22
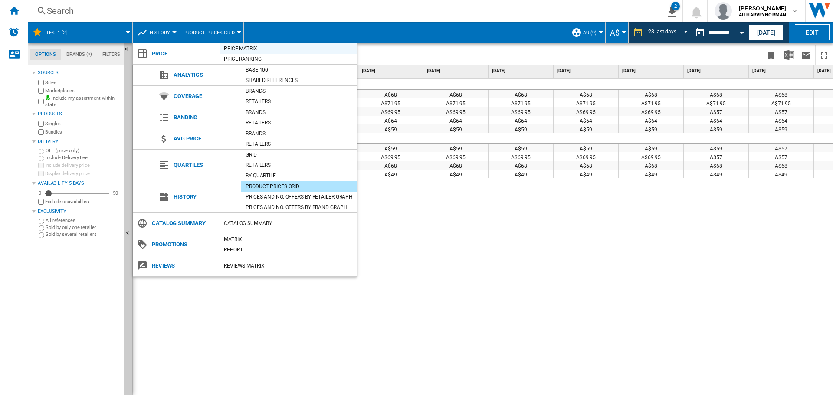
click at [229, 49] on div "Price Matrix" at bounding box center [289, 48] width 138 height 9
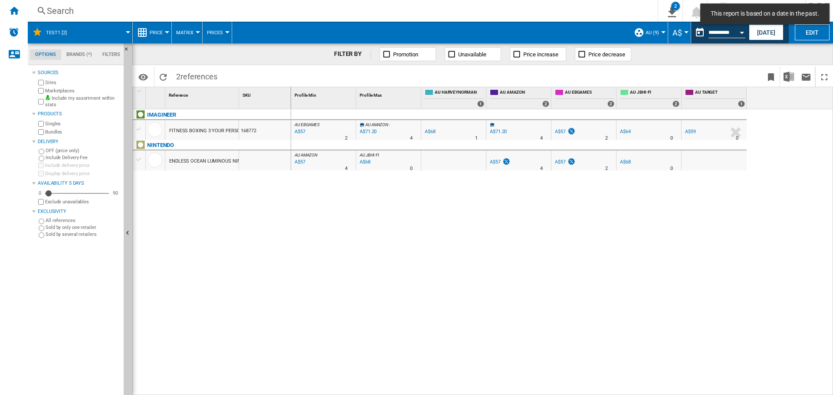
click at [161, 31] on span "Price" at bounding box center [156, 33] width 13 height 6
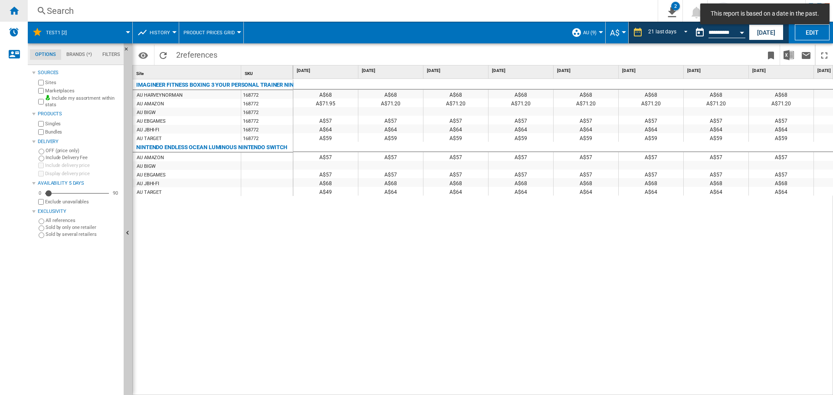
click at [5, 5] on div "Home" at bounding box center [14, 11] width 28 height 22
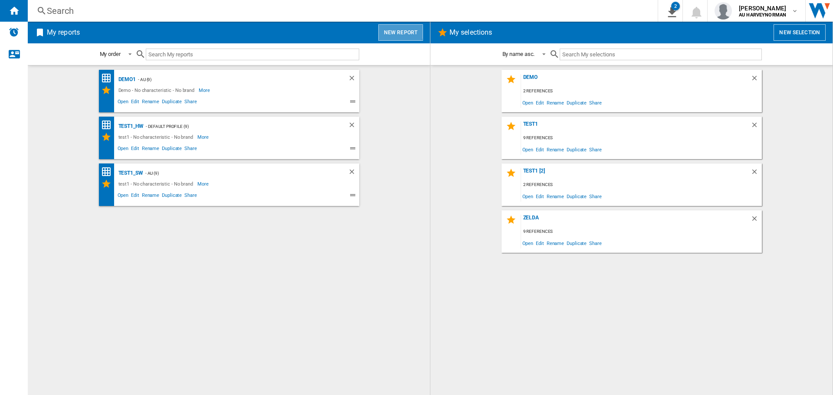
click at [393, 30] on button "New report" at bounding box center [400, 32] width 45 height 16
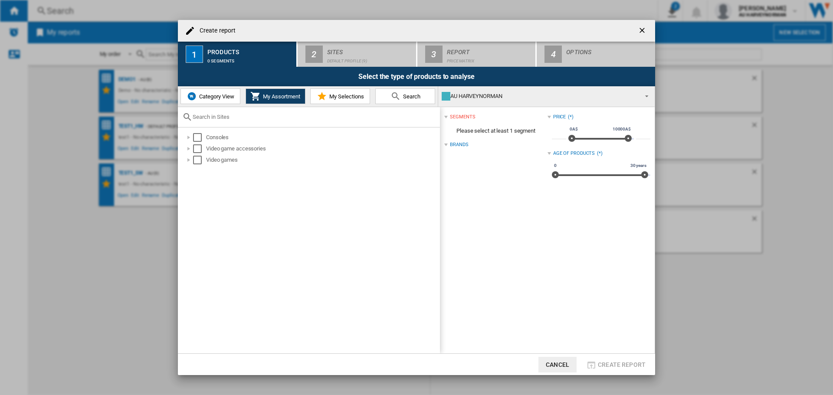
click at [341, 98] on span "My Selections" at bounding box center [345, 96] width 37 height 7
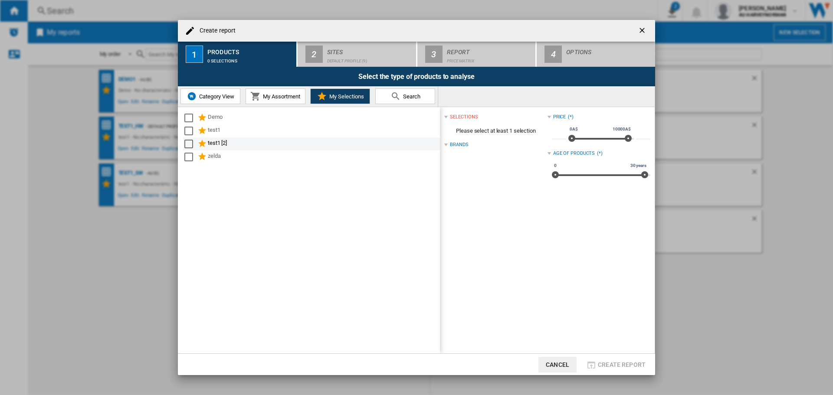
click at [209, 141] on div "test1 [2]" at bounding box center [323, 144] width 231 height 10
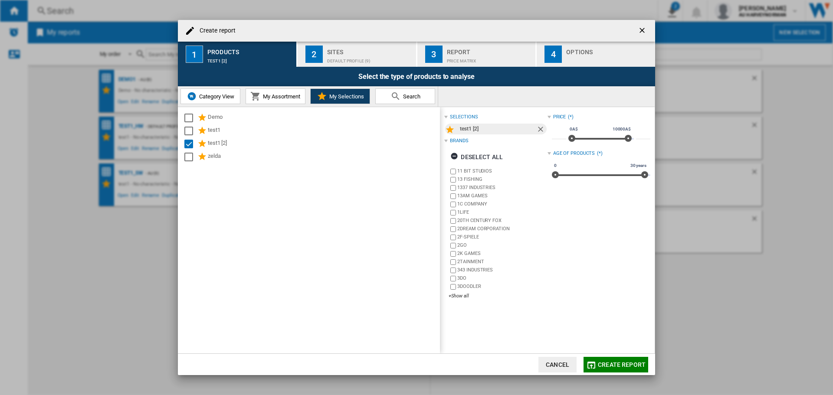
click at [366, 58] on div "Default profile (9)" at bounding box center [369, 58] width 85 height 9
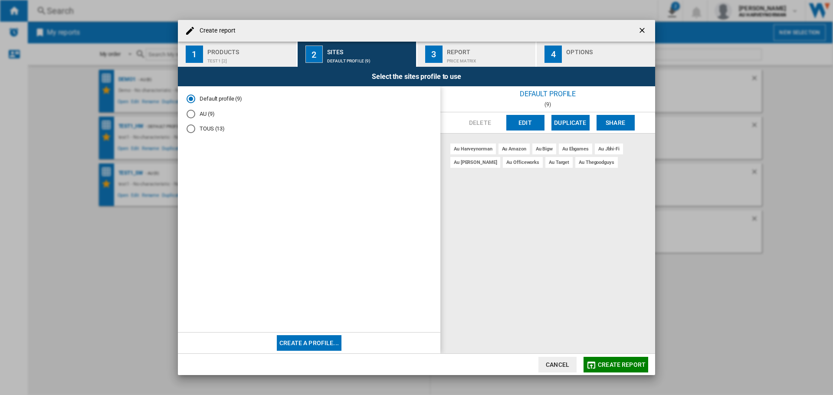
click at [521, 122] on button "Edit" at bounding box center [525, 123] width 38 height 16
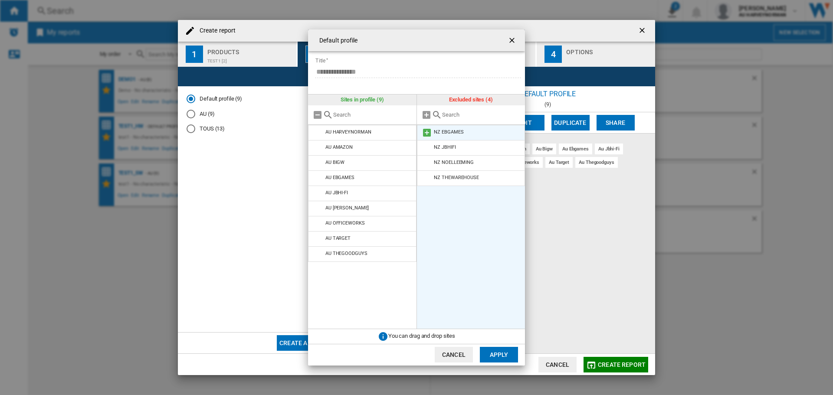
click at [428, 133] on md-icon at bounding box center [427, 133] width 10 height 10
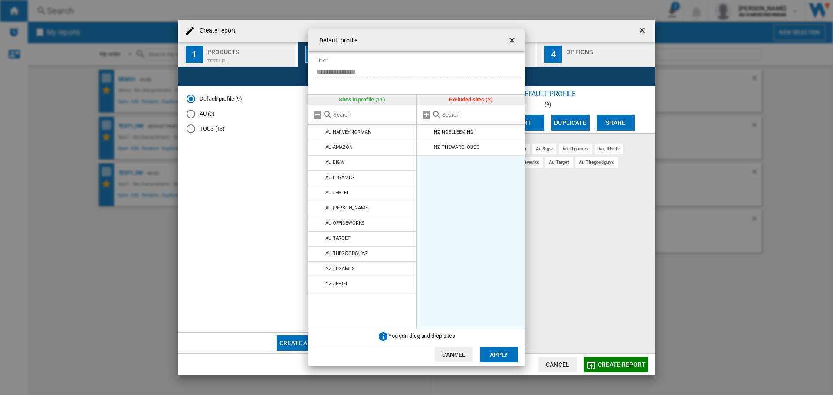
click at [428, 133] on md-icon at bounding box center [427, 133] width 10 height 10
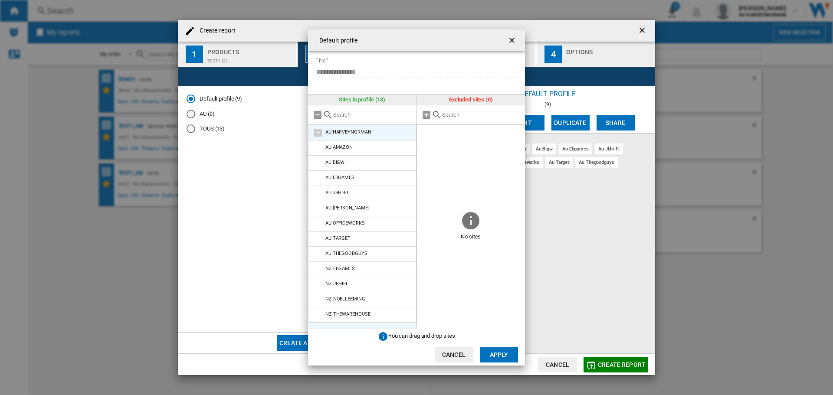
click at [318, 133] on md-icon at bounding box center [318, 133] width 10 height 10
click at [317, 131] on md-icon at bounding box center [318, 133] width 10 height 10
click at [315, 145] on md-icon at bounding box center [318, 148] width 10 height 10
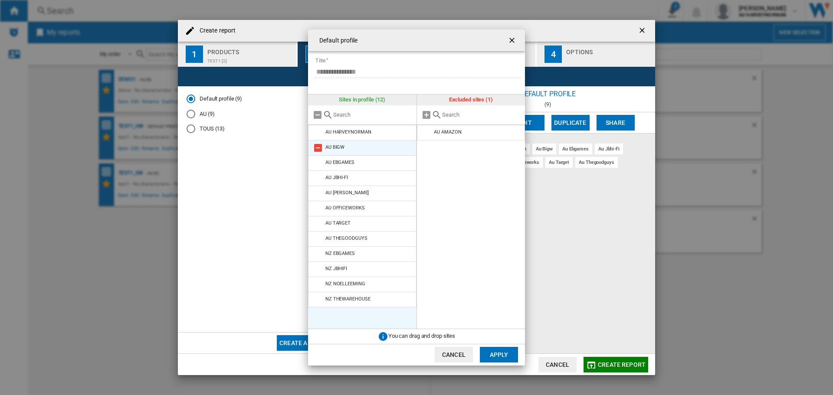
click at [318, 147] on md-icon at bounding box center [318, 148] width 10 height 10
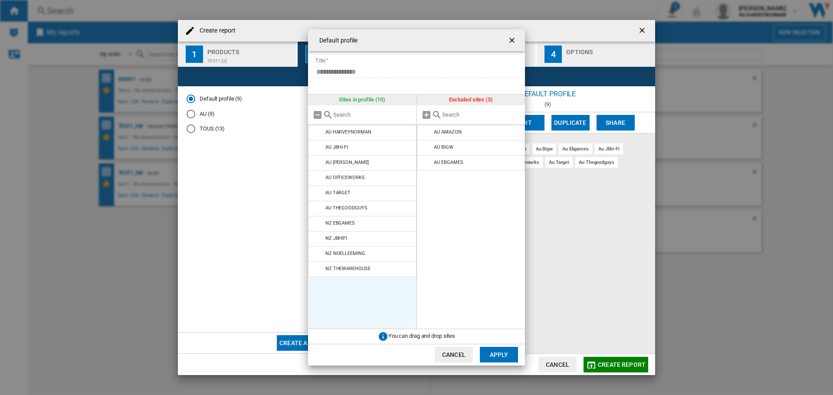
click at [318, 147] on md-icon at bounding box center [318, 148] width 10 height 10
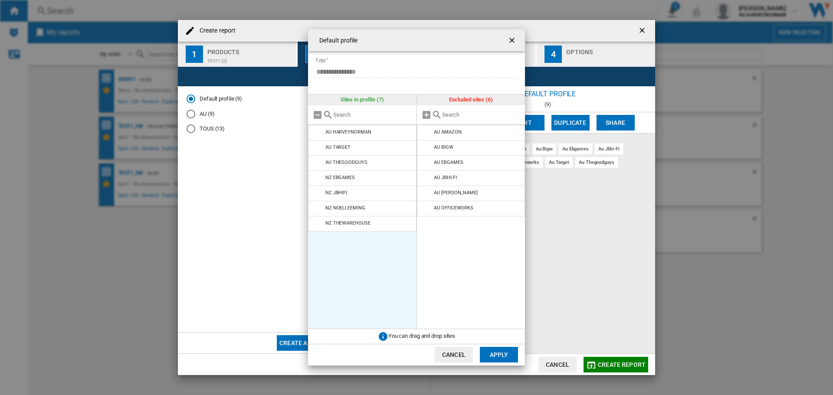
click at [318, 147] on md-icon at bounding box center [318, 148] width 10 height 10
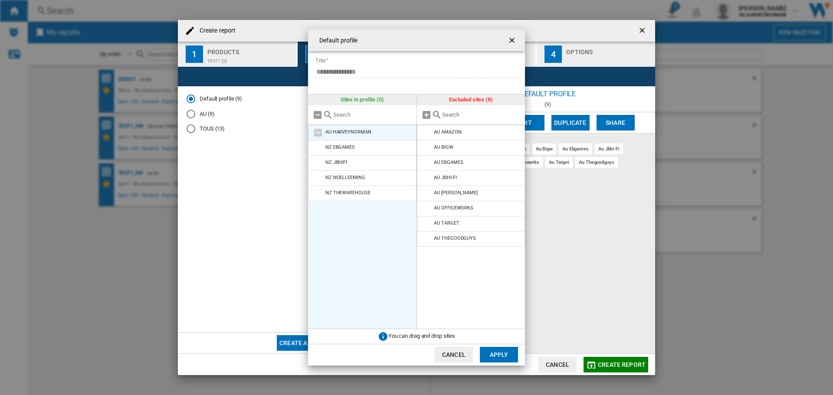
click at [319, 134] on md-icon at bounding box center [318, 133] width 10 height 10
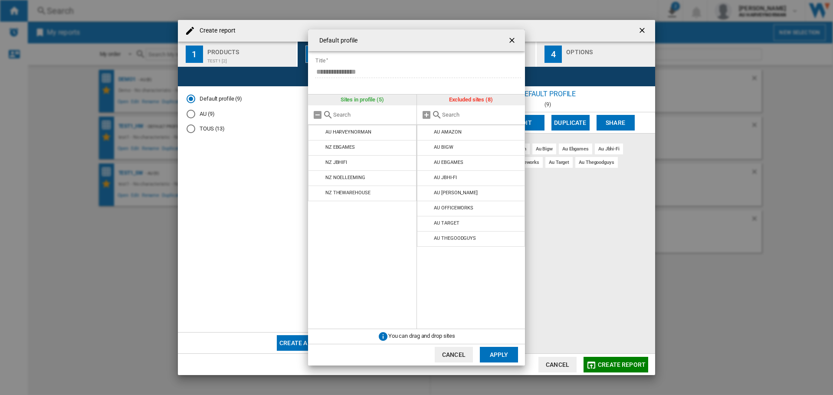
click at [492, 353] on button "Apply" at bounding box center [499, 355] width 38 height 16
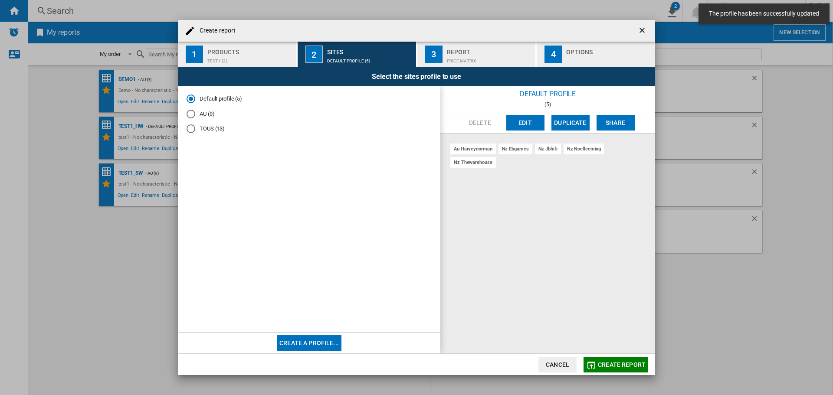
click at [614, 363] on span "Create report" at bounding box center [622, 364] width 48 height 7
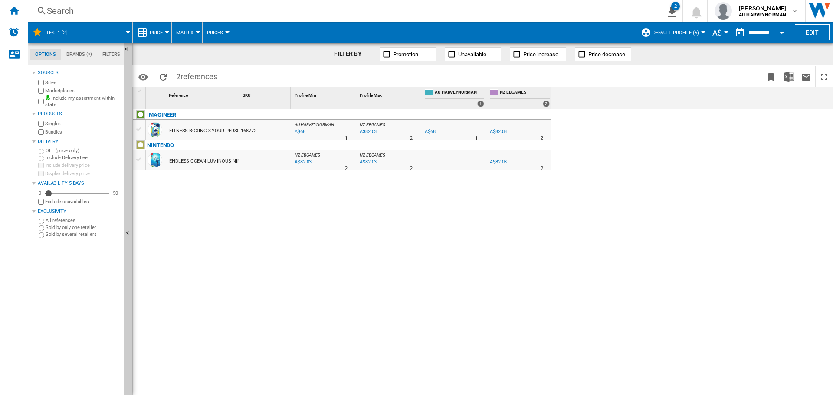
click at [762, 33] on input "**********" at bounding box center [766, 34] width 37 height 8
click at [783, 30] on button "Open calendar" at bounding box center [782, 31] width 16 height 16
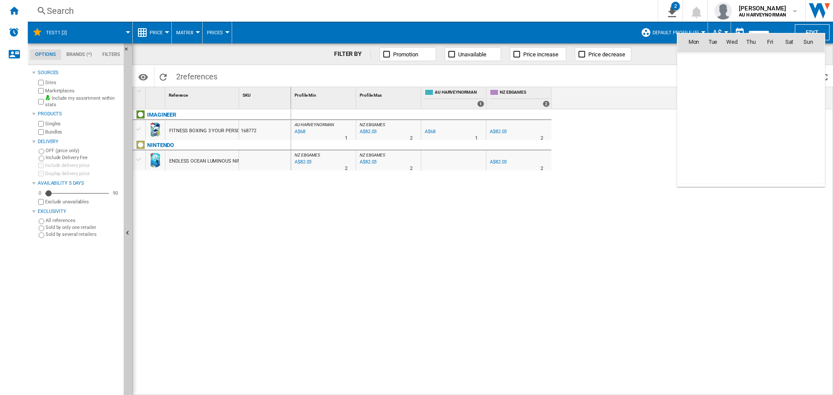
scroll to position [4139, 0]
click at [692, 56] on td "[DATE]" at bounding box center [709, 61] width 64 height 20
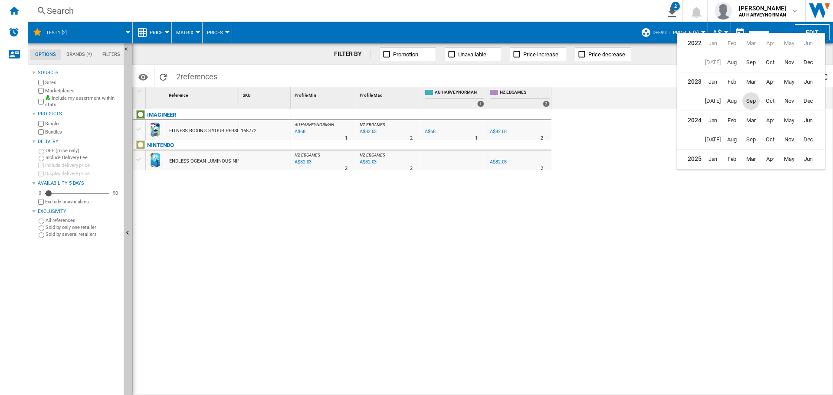
scroll to position [21, 0]
click at [719, 155] on span "[DATE]" at bounding box center [712, 156] width 17 height 17
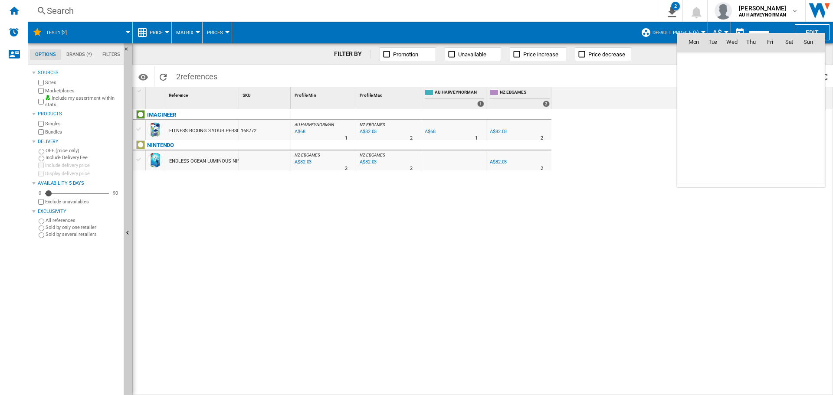
scroll to position [4024, 0]
click at [744, 157] on span "31" at bounding box center [750, 156] width 17 height 17
type input "**********"
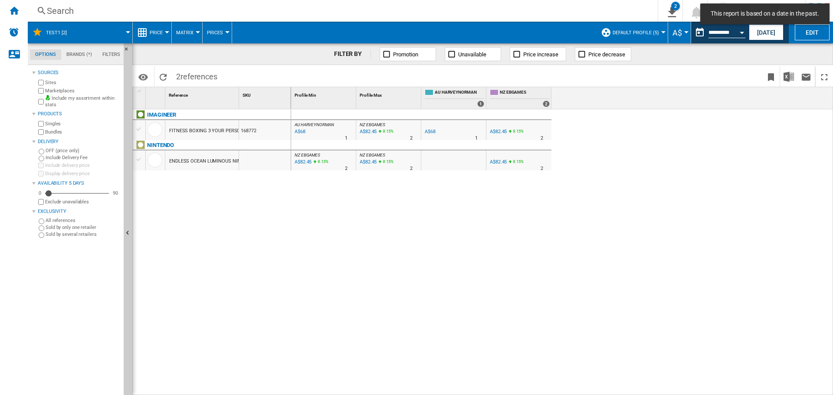
click at [162, 30] on span "Price" at bounding box center [156, 33] width 13 height 6
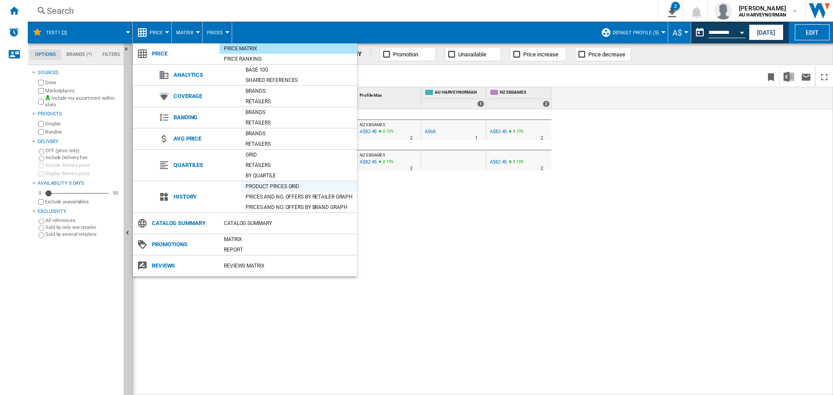
click at [274, 189] on div "Product prices grid" at bounding box center [299, 186] width 116 height 9
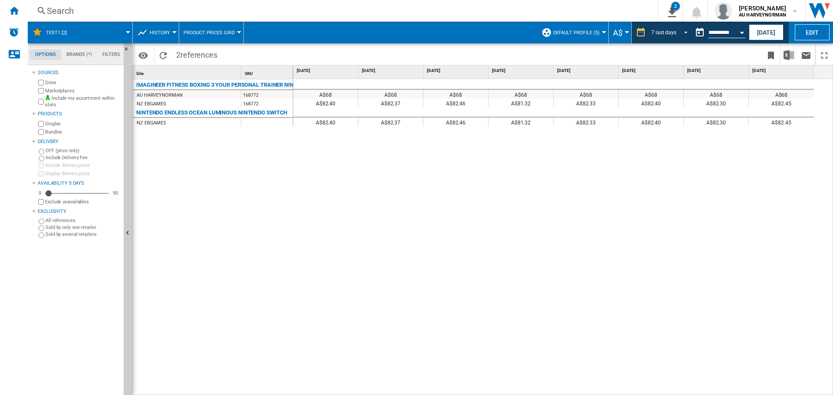
click at [678, 31] on span "REPORTS.WIZARD.STEPS.REPORT.STEPS.REPORT_OPTIONS.PERIOD: 7 last days" at bounding box center [683, 32] width 10 height 8
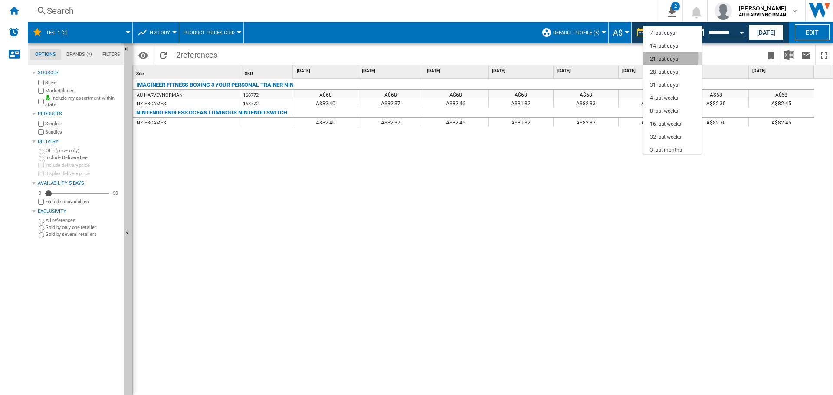
click at [666, 57] on div "21 last days" at bounding box center [664, 59] width 28 height 7
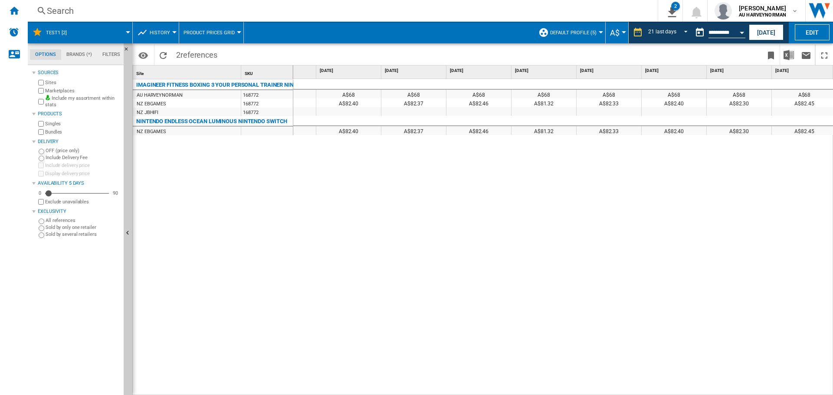
scroll to position [0, 892]
click at [126, 32] on div at bounding box center [128, 32] width 4 height 2
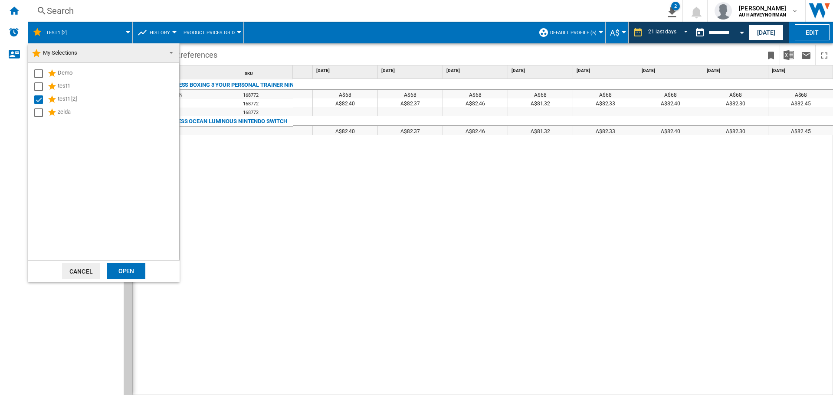
click at [126, 32] on md-backdrop at bounding box center [416, 197] width 833 height 395
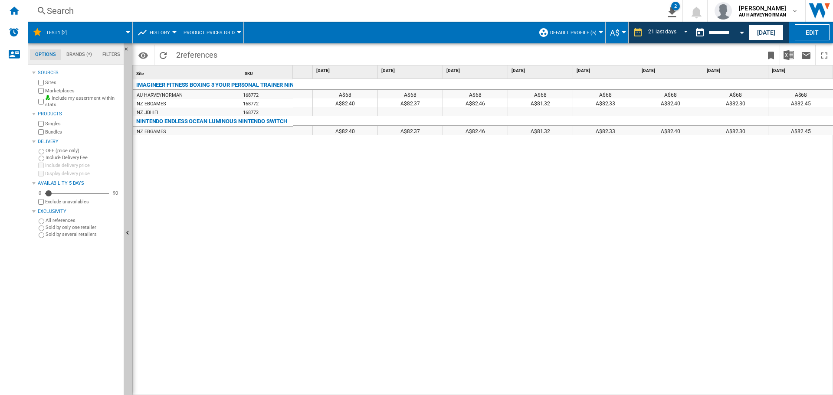
click at [84, 55] on md-tab-item "Brands (*)" at bounding box center [79, 54] width 36 height 10
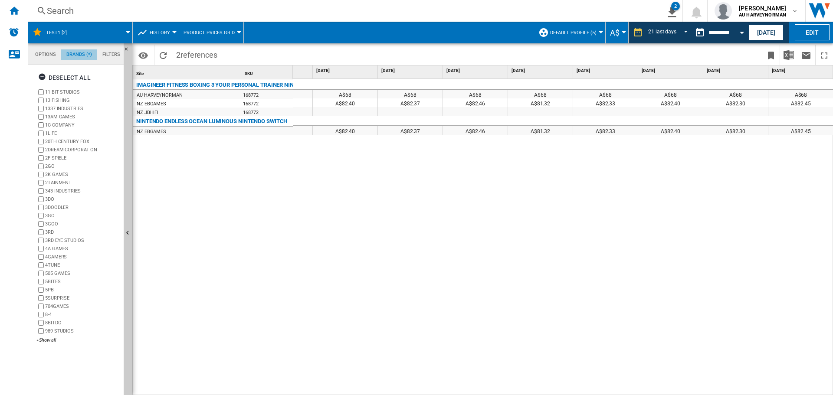
scroll to position [33, 0]
click at [111, 52] on md-tab-item "Filters" at bounding box center [111, 54] width 28 height 10
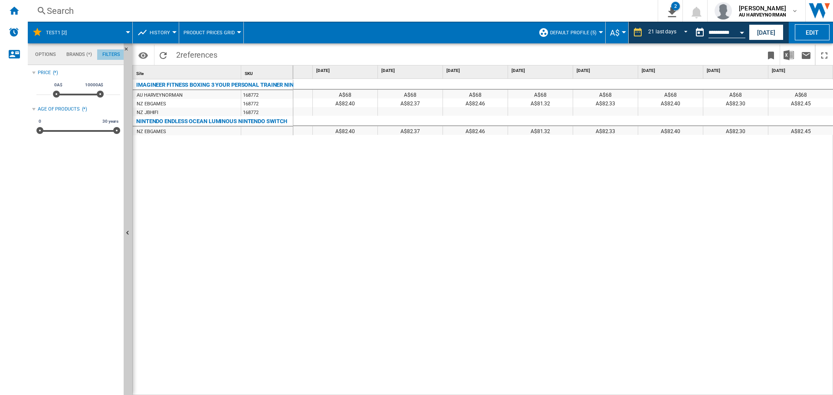
scroll to position [56, 0]
click at [40, 49] on md-tab-item "Options" at bounding box center [45, 54] width 31 height 10
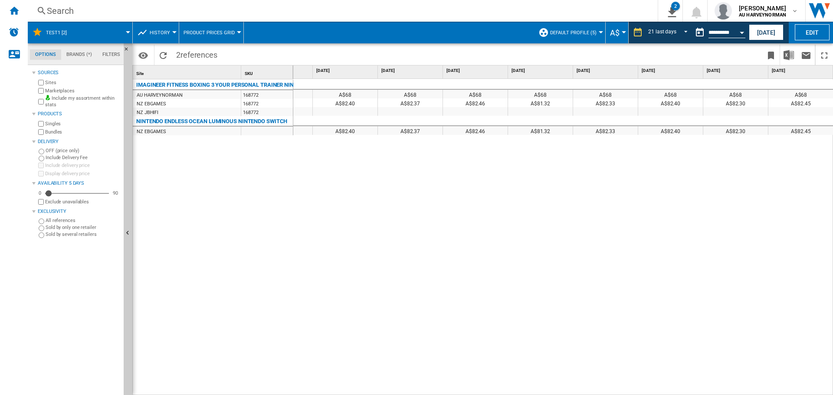
scroll to position [10, 0]
click at [11, 10] on ng-md-icon "Home" at bounding box center [14, 10] width 10 height 10
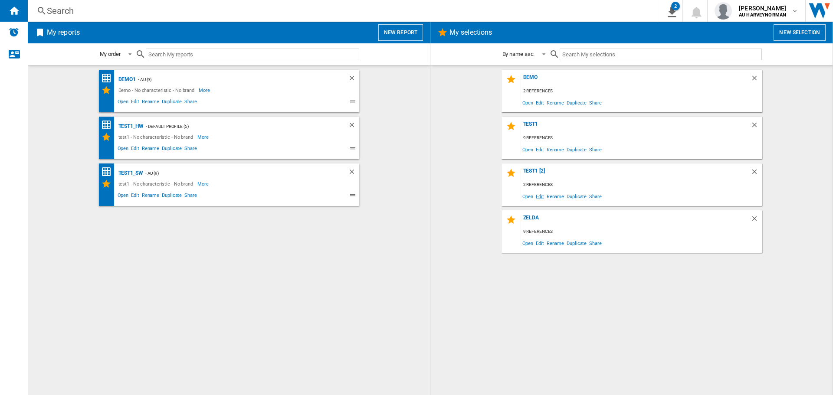
click at [540, 196] on span "Edit" at bounding box center [540, 196] width 11 height 12
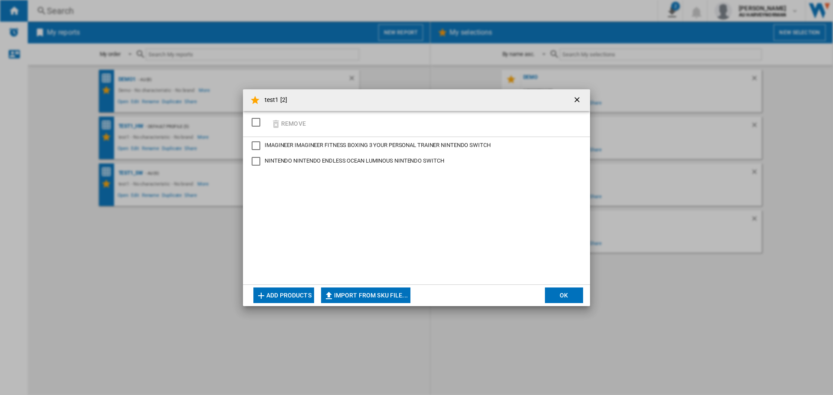
click at [253, 120] on div "SELECTIONS.EDITION_POPUP.SELECT_DESELECT" at bounding box center [256, 122] width 9 height 9
click at [281, 118] on button "Remove" at bounding box center [288, 124] width 40 height 20
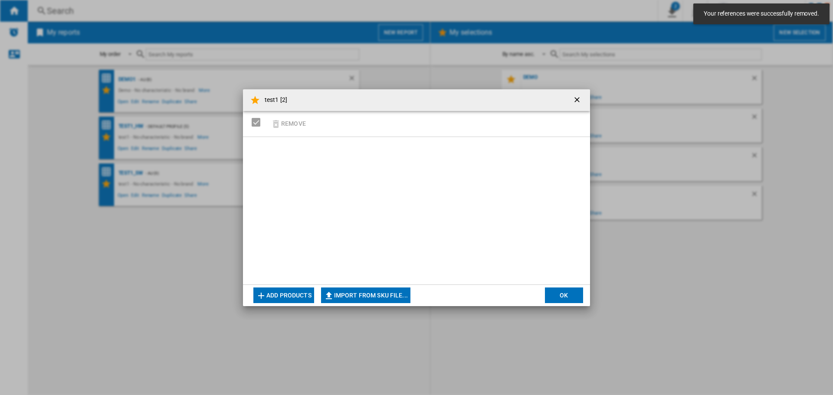
click at [304, 295] on button "Add products" at bounding box center [283, 296] width 61 height 16
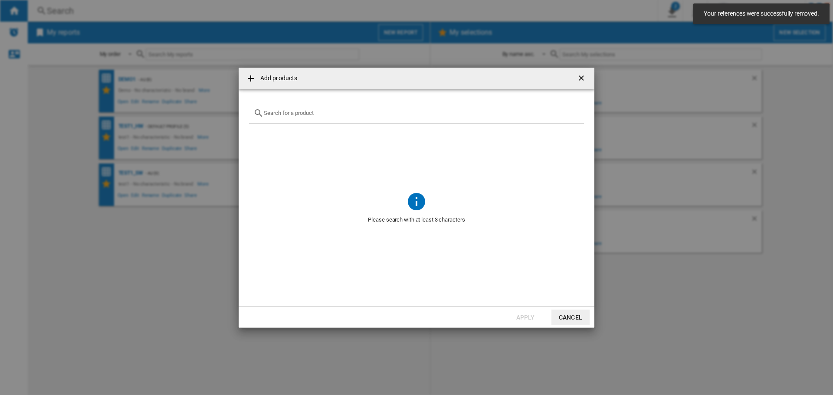
click at [294, 116] on input "Add products ..." at bounding box center [422, 113] width 316 height 7
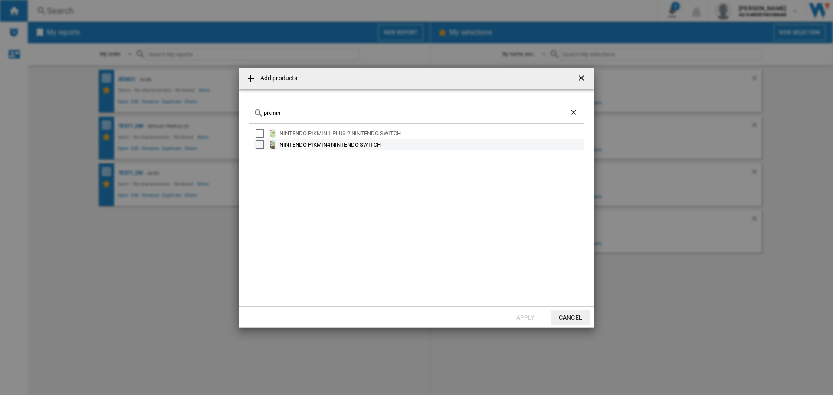
type input "pikmin"
drag, startPoint x: 308, startPoint y: 144, endPoint x: 326, endPoint y: 148, distance: 17.8
click at [309, 145] on div "NINTENDO PIKMIN4 NINTENDO SWITCH" at bounding box center [430, 145] width 303 height 9
click at [518, 315] on button "Apply" at bounding box center [525, 318] width 38 height 16
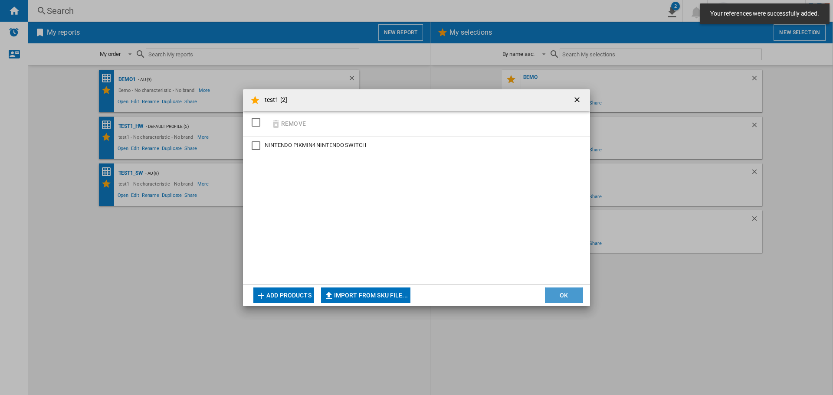
click at [569, 295] on button "OK" at bounding box center [564, 296] width 38 height 16
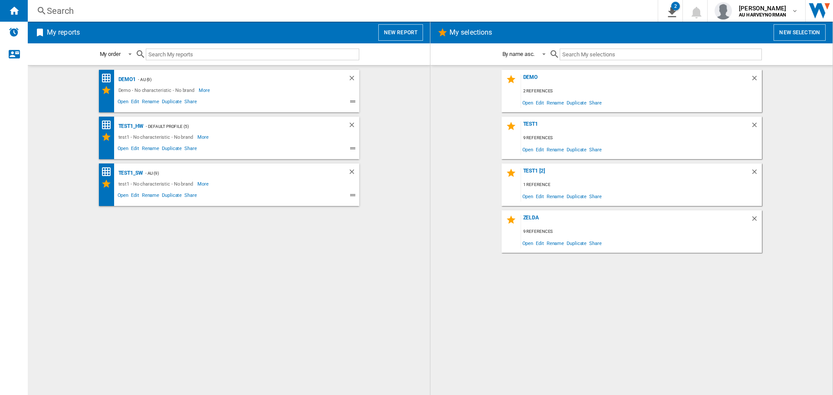
click at [393, 34] on button "New report" at bounding box center [400, 32] width 45 height 16
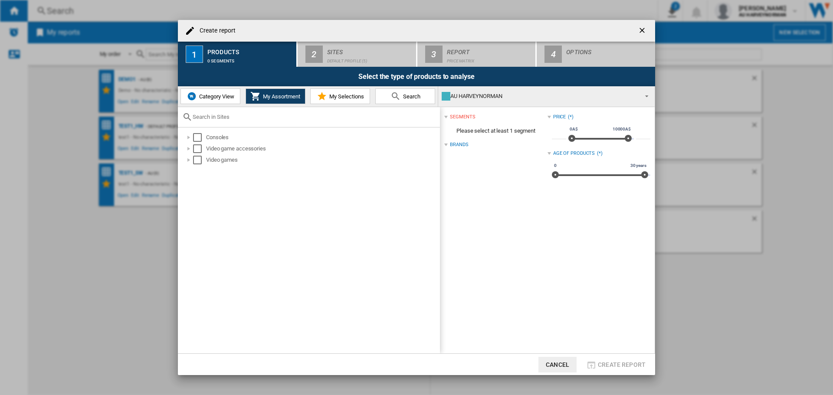
click at [328, 100] on button "My Selections" at bounding box center [340, 97] width 60 height 16
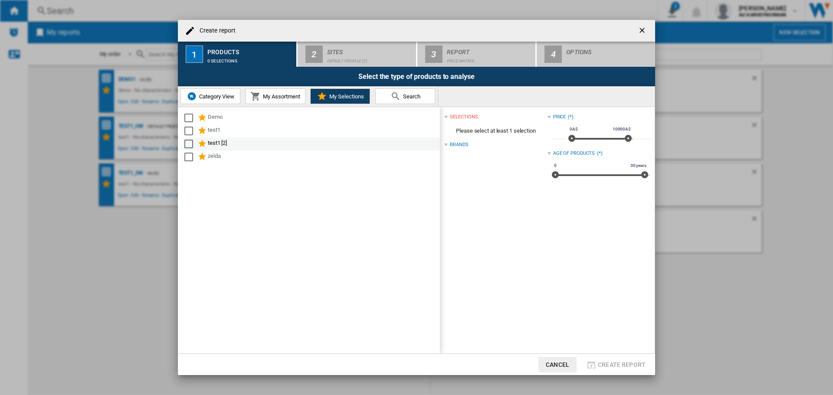
click at [218, 141] on div "test1 [2]" at bounding box center [323, 144] width 231 height 10
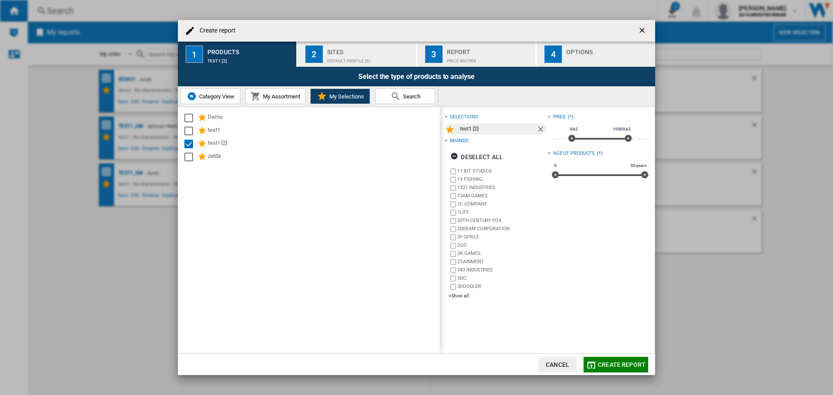
click at [365, 61] on div "Default profile (5)" at bounding box center [369, 58] width 85 height 9
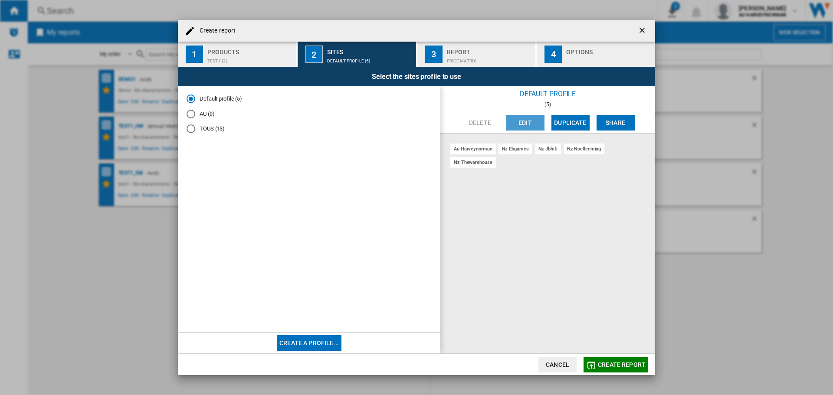
click at [525, 124] on button "Edit" at bounding box center [525, 123] width 38 height 16
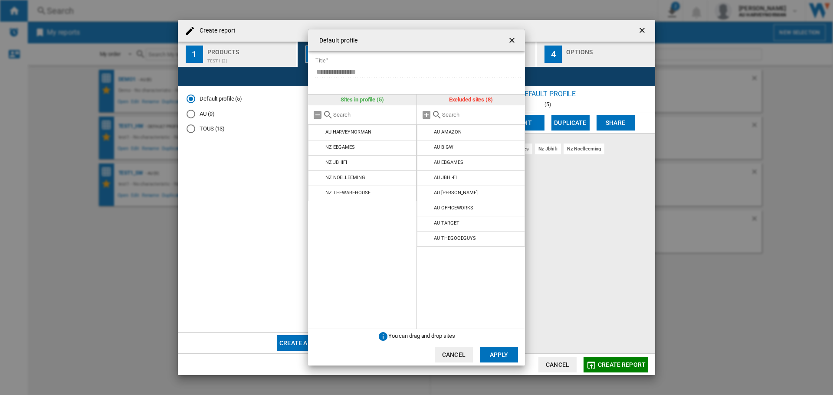
click at [503, 348] on button "Apply" at bounding box center [499, 355] width 38 height 16
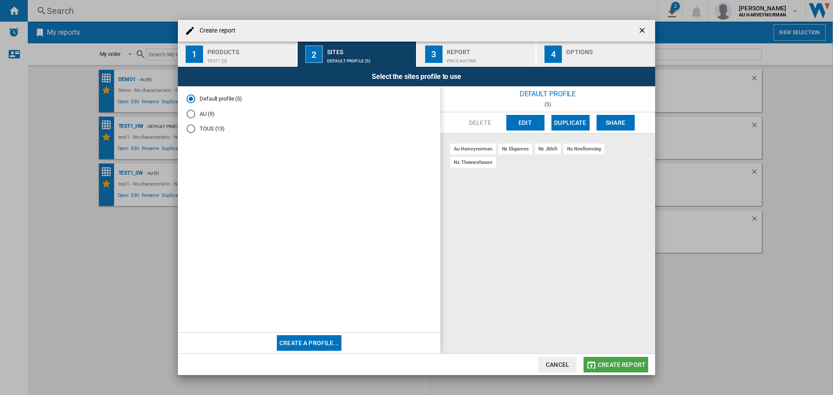
click at [607, 361] on span "Create report" at bounding box center [622, 364] width 48 height 7
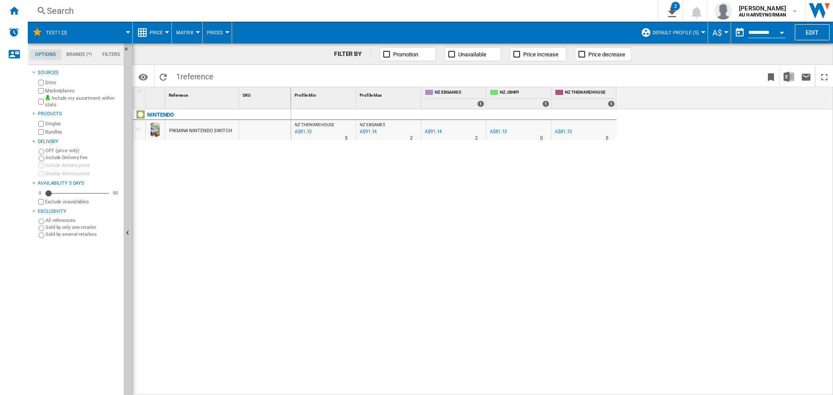
click at [757, 33] on input "**********" at bounding box center [766, 34] width 37 height 8
click at [780, 29] on button "Open calendar" at bounding box center [782, 31] width 16 height 16
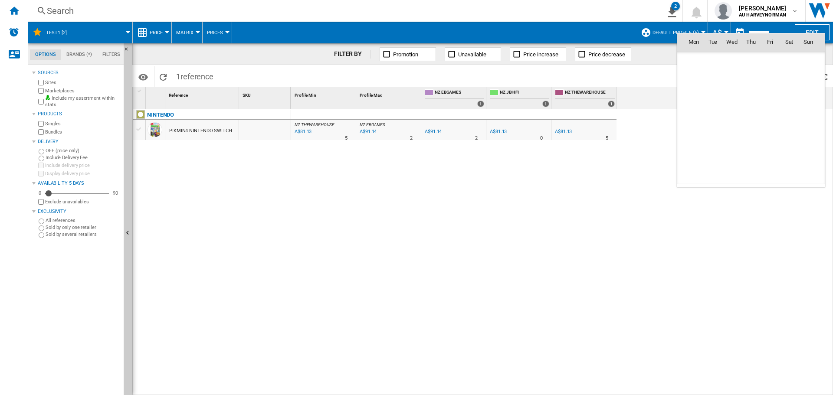
scroll to position [4139, 0]
click at [698, 58] on span "[DATE]" at bounding box center [697, 60] width 18 height 7
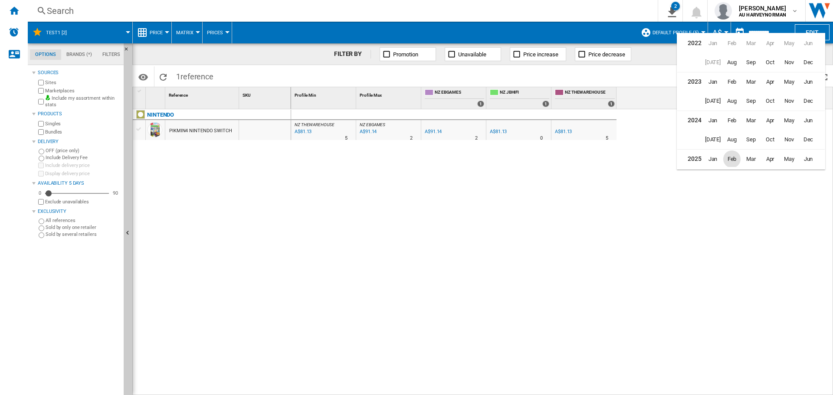
scroll to position [21, 0]
click at [713, 157] on span "[DATE]" at bounding box center [712, 156] width 17 height 17
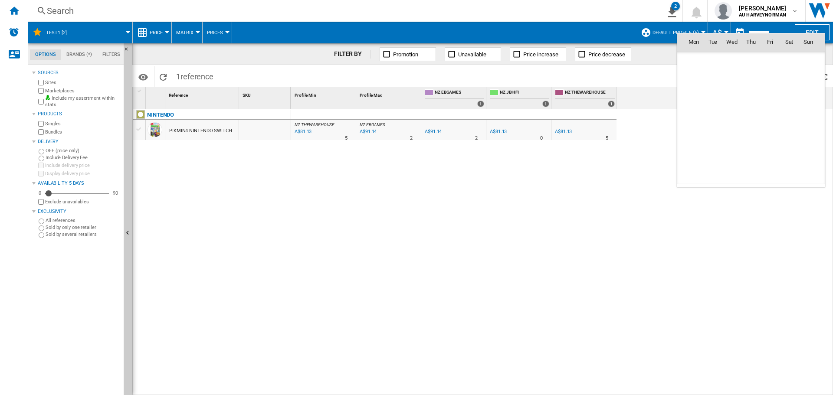
scroll to position [4024, 0]
click at [750, 157] on span "31" at bounding box center [750, 156] width 17 height 17
type input "**********"
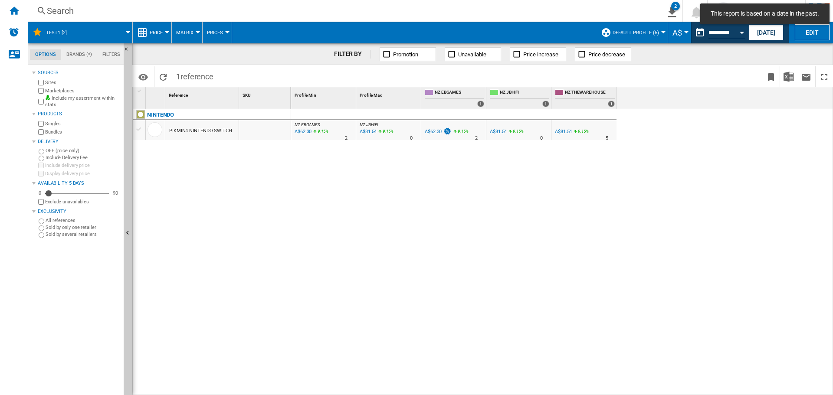
click at [146, 32] on ng-md-icon at bounding box center [142, 32] width 10 height 10
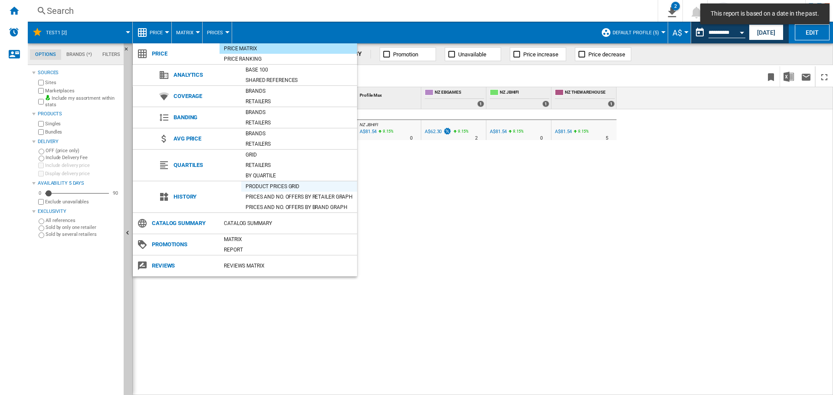
click at [259, 185] on div "Product prices grid" at bounding box center [299, 186] width 116 height 9
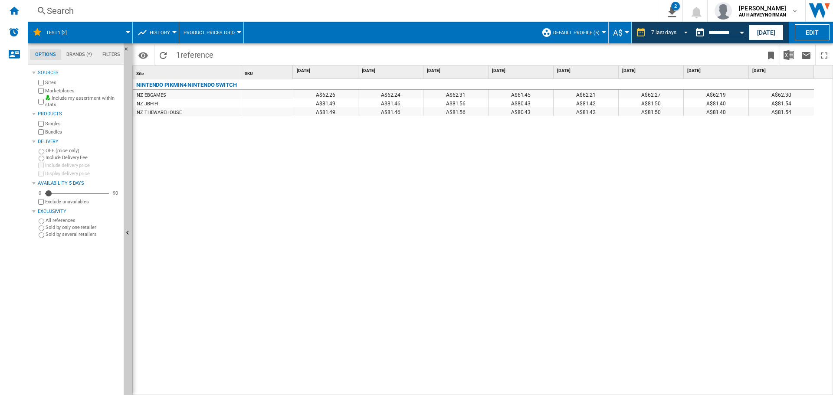
click at [685, 32] on span "REPORTS.WIZARD.STEPS.REPORT.STEPS.REPORT_OPTIONS.PERIOD: 7 last days" at bounding box center [683, 32] width 10 height 8
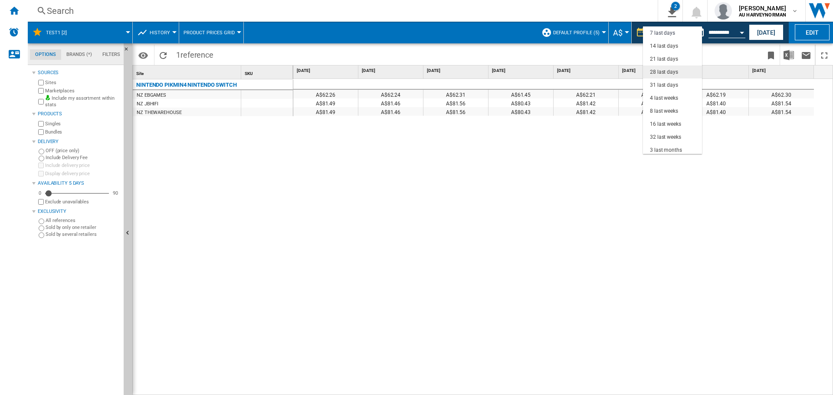
drag, startPoint x: 658, startPoint y: 69, endPoint x: 701, endPoint y: 91, distance: 48.1
click at [657, 69] on div "28 last days" at bounding box center [664, 72] width 28 height 7
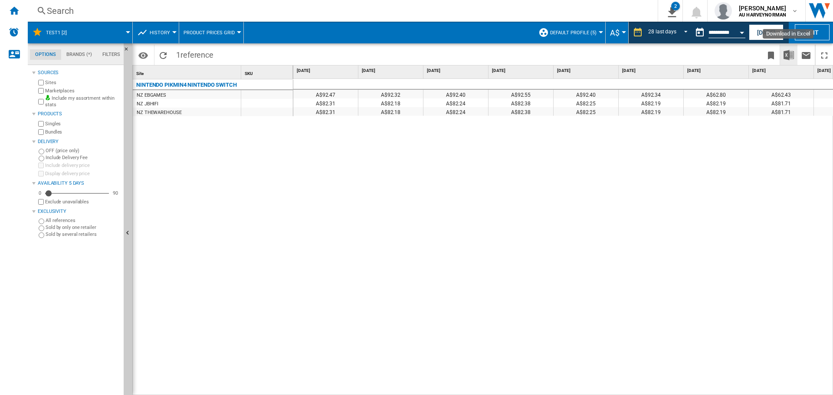
click at [790, 53] on img "Download in Excel" at bounding box center [789, 55] width 10 height 10
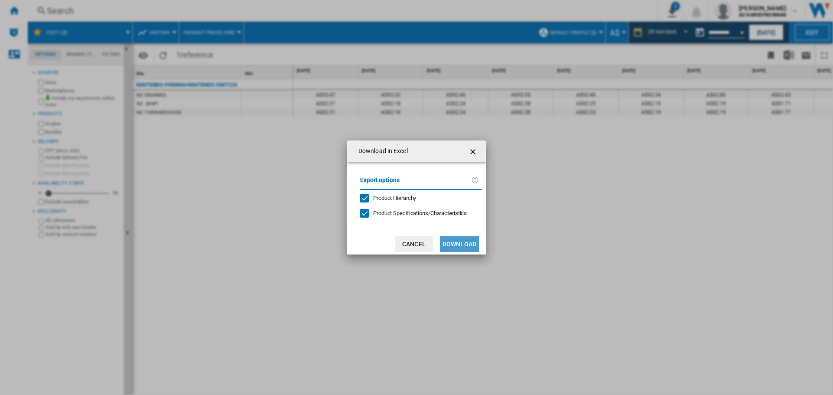
click at [449, 239] on button "Download" at bounding box center [459, 244] width 39 height 16
